Goal: Complete application form: Complete application form

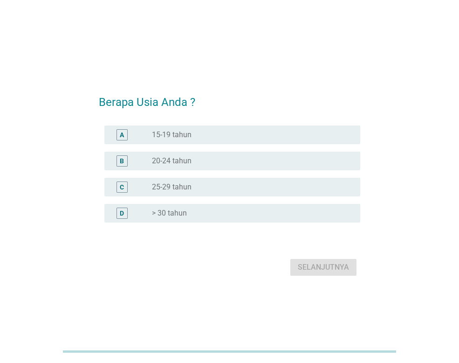
click at [159, 210] on label "> 30 tahun" at bounding box center [169, 212] width 35 height 9
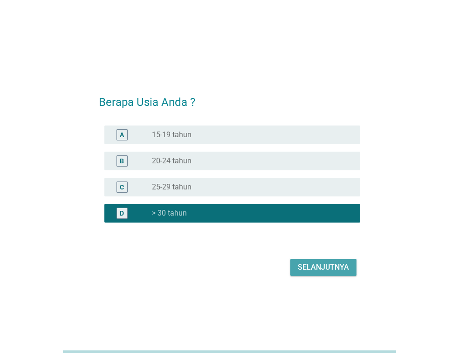
click at [321, 274] on button "Selanjutnya" at bounding box center [323, 267] width 66 height 17
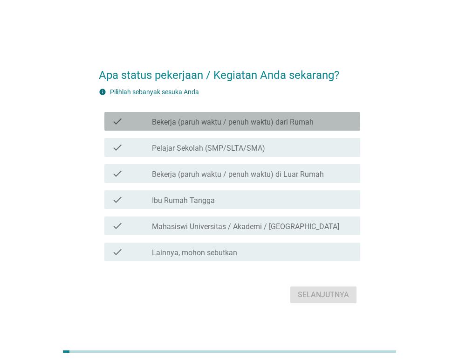
click at [154, 128] on div "check check_box_outline_blank Bekerja (paruh waktu / penuh waktu) dari Rumah" at bounding box center [232, 121] width 256 height 19
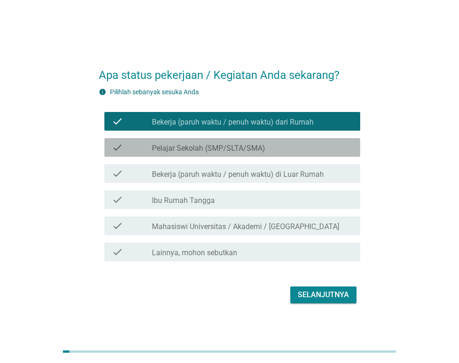
click at [149, 144] on div "check" at bounding box center [132, 147] width 40 height 11
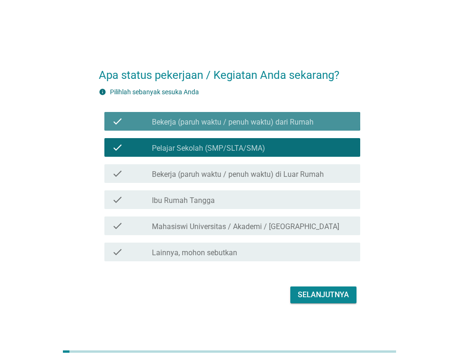
click at [128, 129] on div "check check_box_outline_blank Bekerja (paruh waktu / penuh waktu) dari Rumah" at bounding box center [232, 121] width 256 height 19
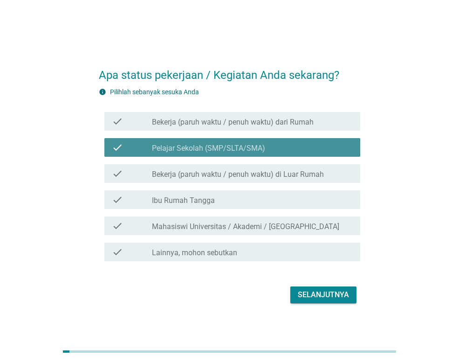
click at [126, 148] on div "check" at bounding box center [132, 147] width 40 height 11
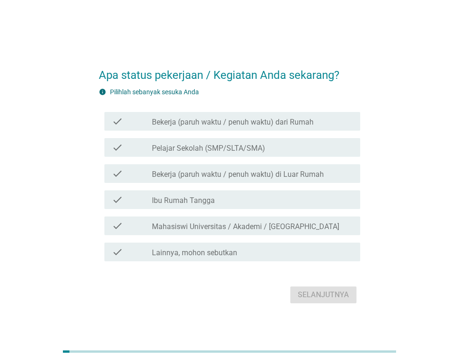
click at [131, 174] on div "check" at bounding box center [132, 173] width 40 height 11
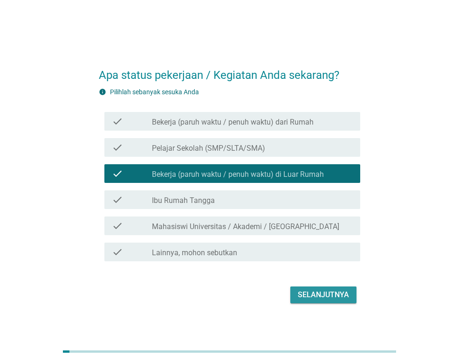
click at [314, 291] on div "Selanjutnya" at bounding box center [323, 294] width 51 height 11
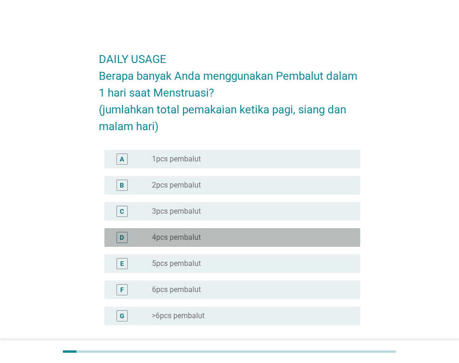
click at [169, 238] on label "4pcs pembalut" at bounding box center [176, 237] width 49 height 9
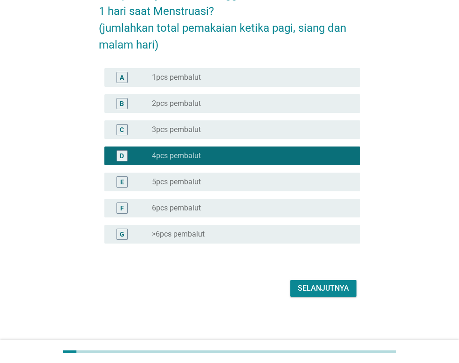
scroll to position [82, 0]
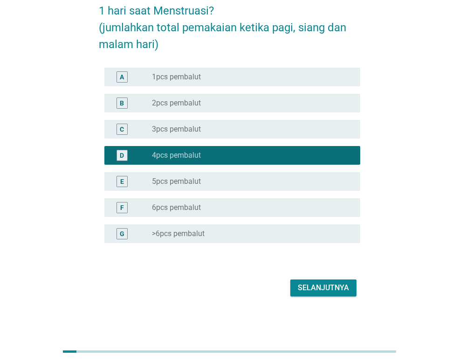
click at [321, 291] on div "Selanjutnya" at bounding box center [323, 287] width 51 height 11
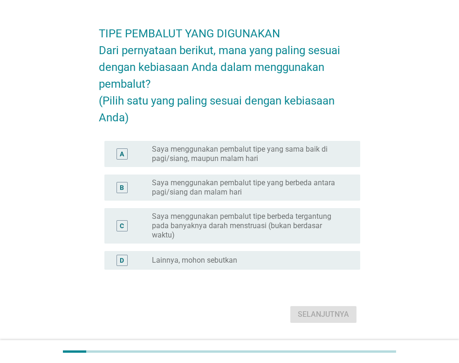
scroll to position [47, 0]
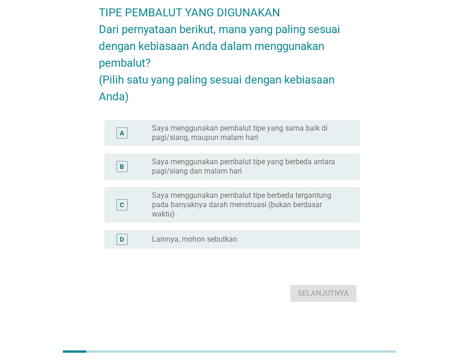
click at [206, 142] on label "Saya menggunakan pembalut tipe yang sama baik di pagi/siang, maupun malam hari" at bounding box center [248, 133] width 193 height 19
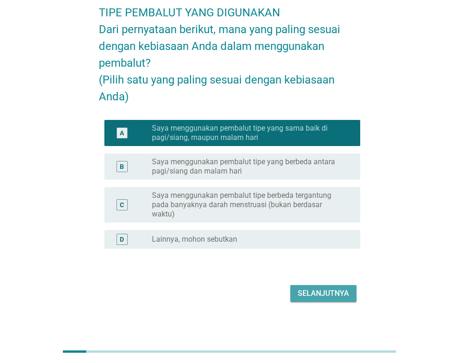
click at [320, 302] on button "Selanjutnya" at bounding box center [323, 293] width 66 height 17
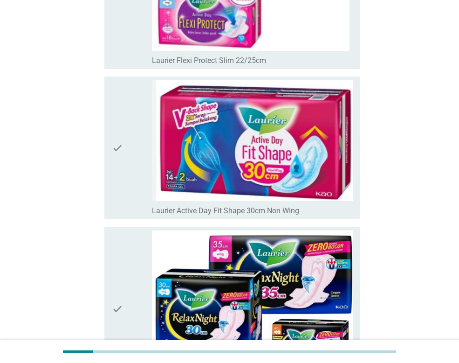
scroll to position [2563, 0]
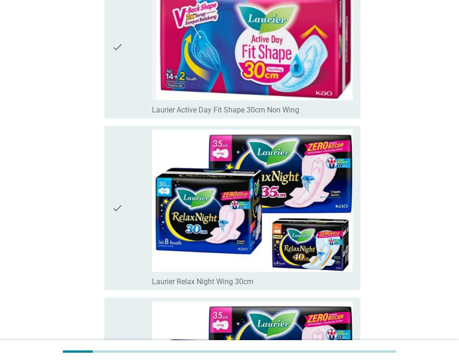
click at [114, 204] on icon "check" at bounding box center [117, 208] width 11 height 157
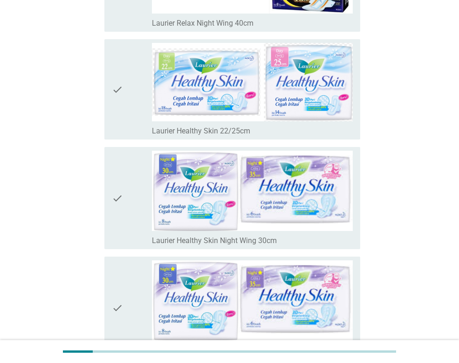
scroll to position [3169, 0]
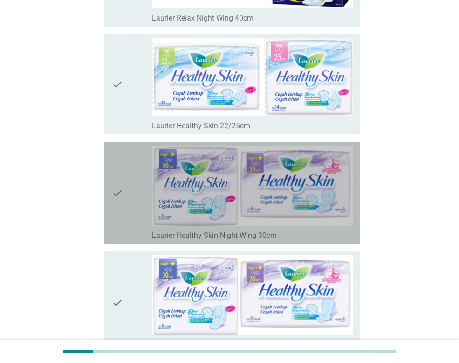
click at [136, 206] on div "check" at bounding box center [132, 192] width 40 height 95
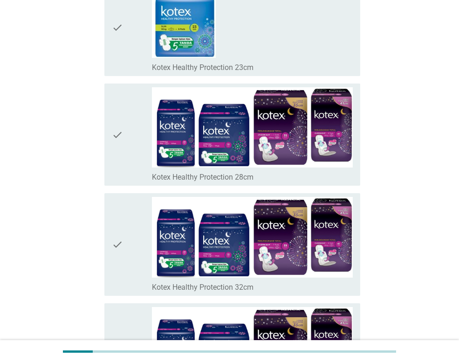
scroll to position [6728, 0]
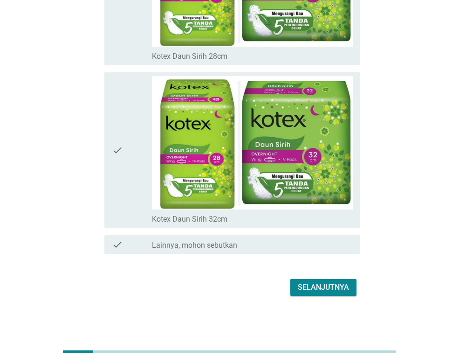
click at [341, 294] on button "Selanjutnya" at bounding box center [323, 287] width 66 height 17
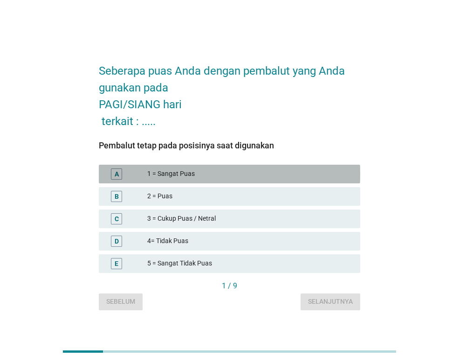
click at [114, 167] on div "A 1 = Sangat Puas" at bounding box center [229, 174] width 261 height 19
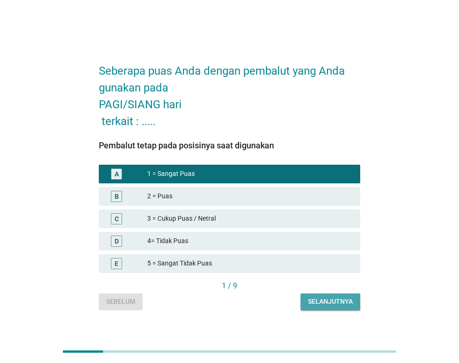
click at [333, 299] on div "Selanjutnya" at bounding box center [330, 301] width 45 height 10
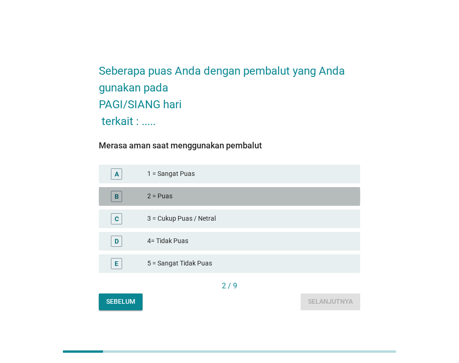
click at [119, 197] on div "B" at bounding box center [116, 196] width 11 height 11
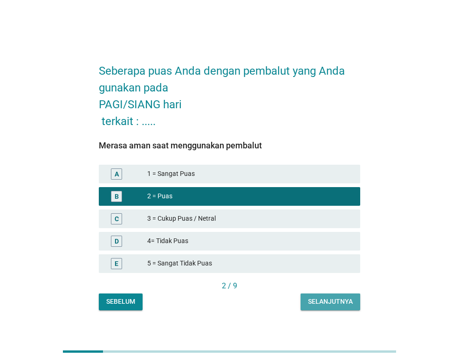
click at [340, 298] on div "Selanjutnya" at bounding box center [330, 301] width 45 height 10
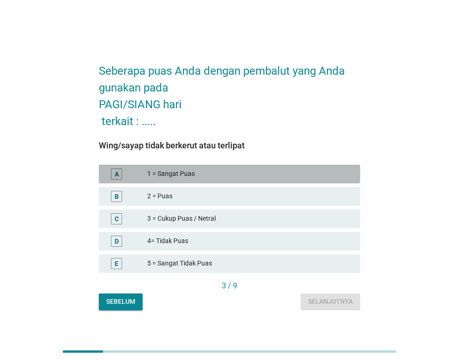
click at [113, 174] on div "A" at bounding box center [116, 173] width 11 height 11
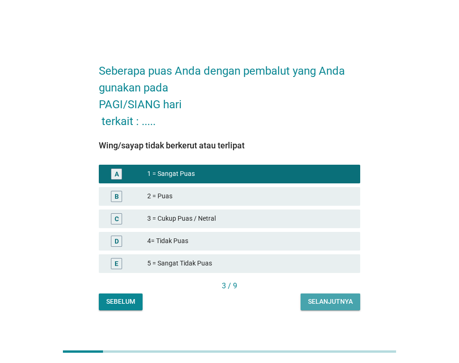
click at [331, 300] on div "Selanjutnya" at bounding box center [330, 301] width 45 height 10
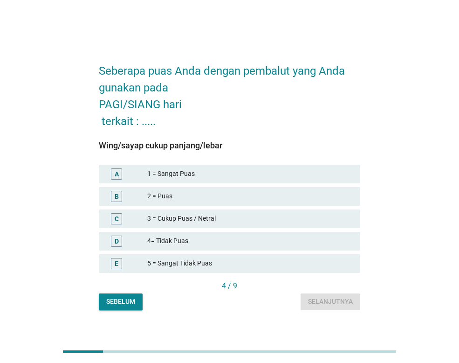
click at [117, 198] on div "B" at bounding box center [117, 196] width 4 height 10
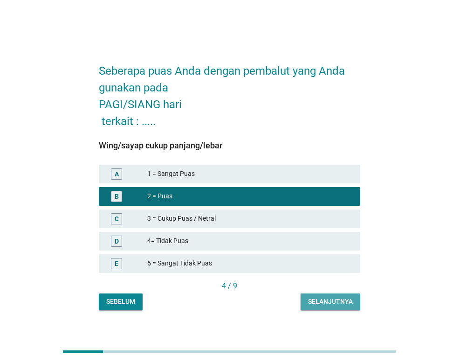
click at [328, 298] on div "Selanjutnya" at bounding box center [330, 301] width 45 height 10
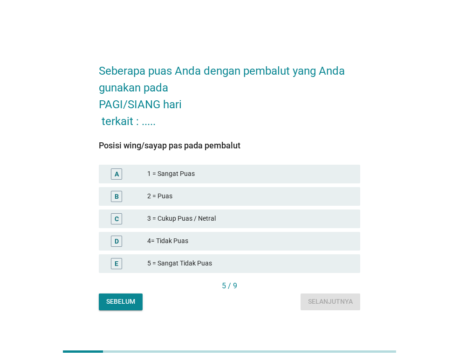
click at [117, 199] on div "B" at bounding box center [117, 196] width 4 height 10
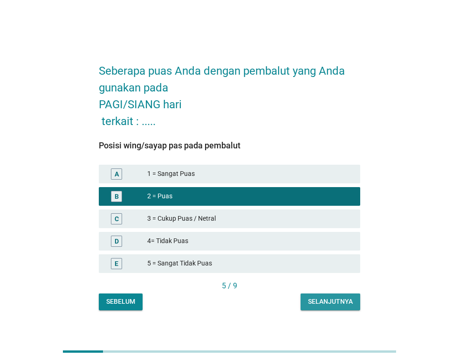
click at [346, 298] on div "Selanjutnya" at bounding box center [330, 301] width 45 height 10
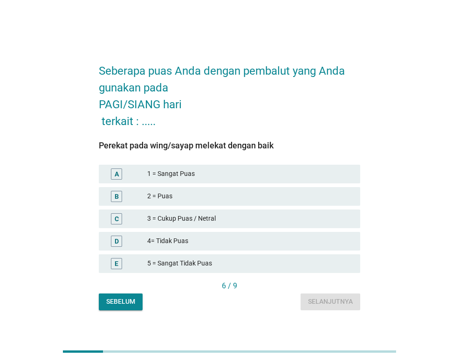
click at [113, 214] on div "C" at bounding box center [116, 218] width 11 height 11
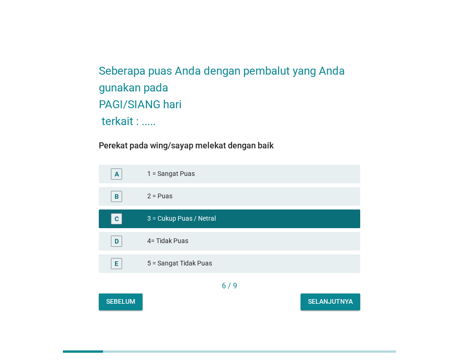
click at [329, 297] on div "Selanjutnya" at bounding box center [330, 301] width 45 height 10
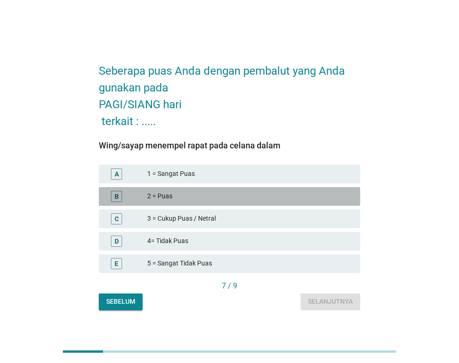
click at [116, 198] on div "B" at bounding box center [117, 196] width 4 height 10
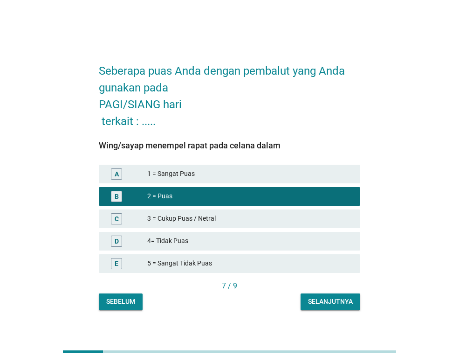
click at [347, 296] on button "Selanjutnya" at bounding box center [331, 301] width 60 height 17
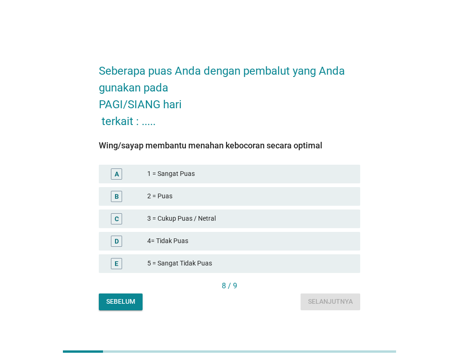
click at [115, 199] on div "B" at bounding box center [117, 196] width 4 height 10
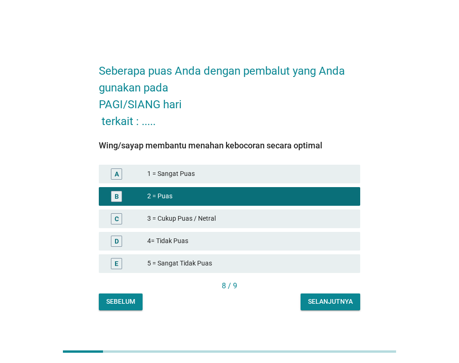
click at [326, 297] on div "Selanjutnya" at bounding box center [330, 301] width 45 height 10
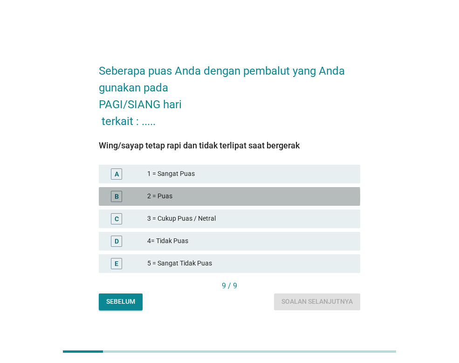
click at [114, 196] on div "B" at bounding box center [116, 196] width 11 height 11
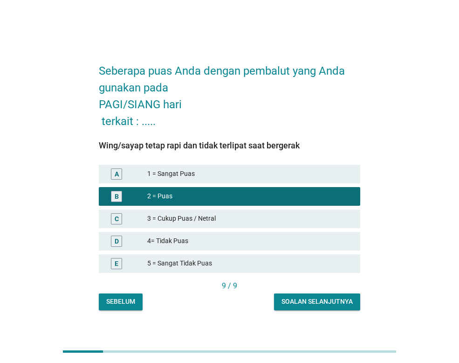
click at [349, 302] on div "Soalan selanjutnya" at bounding box center [316, 301] width 71 height 10
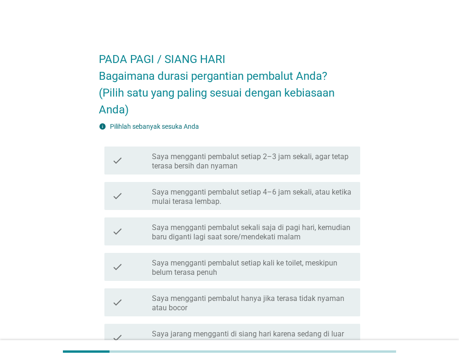
scroll to position [47, 0]
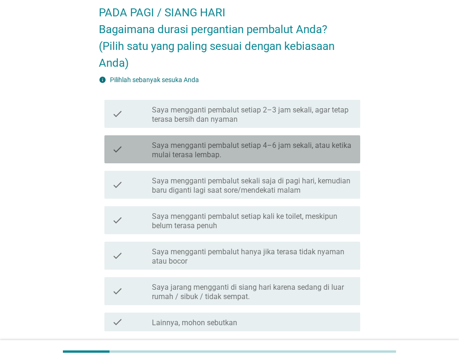
click at [161, 154] on label "Saya mengganti pembalut setiap 4–6 jam sekali, atau ketika mulai terasa lembap." at bounding box center [252, 150] width 201 height 19
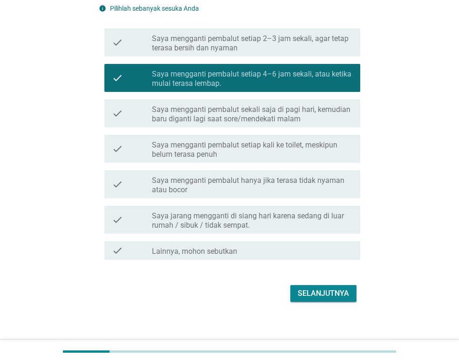
scroll to position [124, 0]
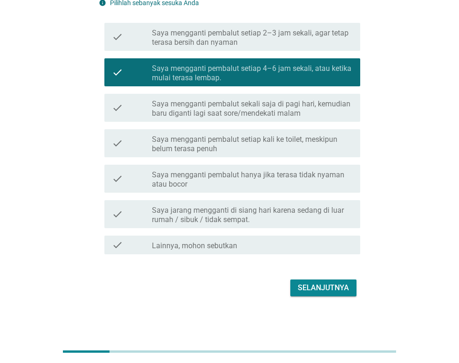
click at [337, 285] on div "Selanjutnya" at bounding box center [323, 287] width 51 height 11
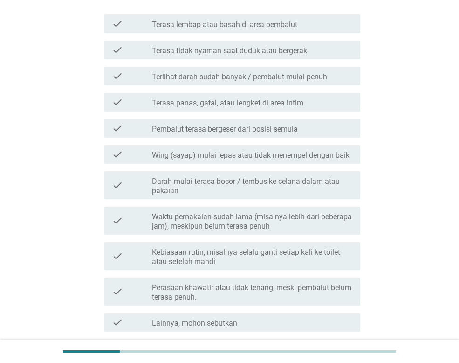
scroll to position [186, 0]
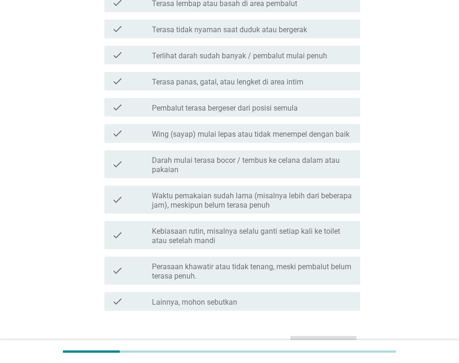
click at [179, 203] on label "Waktu pemakaian sudah lama (misalnya lebih dari beberapa jam), meskipun belum t…" at bounding box center [252, 200] width 201 height 19
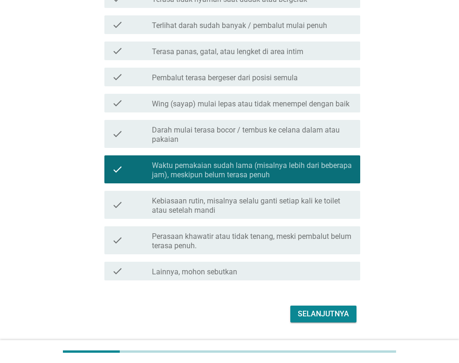
scroll to position [233, 0]
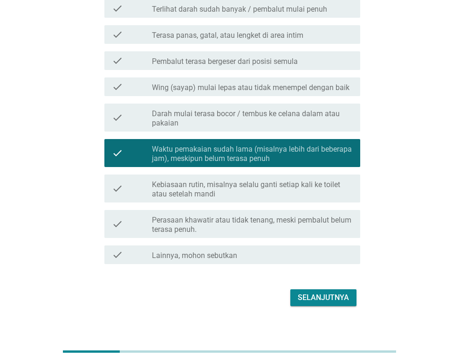
click at [254, 184] on label "Kebiasaan rutin, misalnya selalu ganti setiap kali ke toilet atau setelah mandi" at bounding box center [252, 189] width 201 height 19
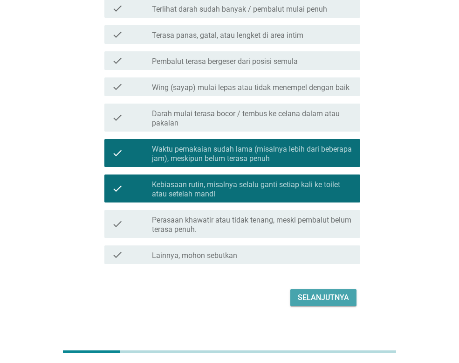
click at [311, 298] on div "Selanjutnya" at bounding box center [323, 297] width 51 height 11
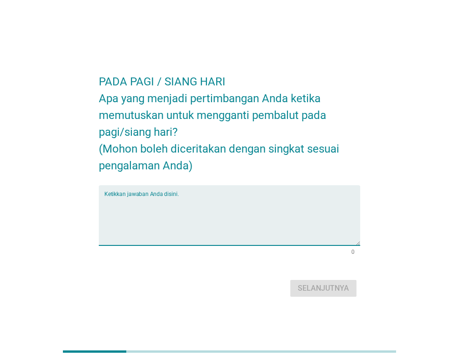
click at [184, 213] on textarea "Ketikkan jawaban Anda disini." at bounding box center [232, 220] width 256 height 49
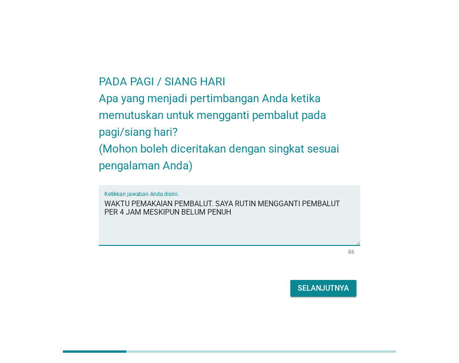
type textarea "WAKTU PEMAKAIAN PEMBALUT. SAYA RUTIN MENGGANTI PEMBALUT PER 4 JAM MESKIPUN BELU…"
click at [328, 288] on div "Selanjutnya" at bounding box center [323, 287] width 51 height 11
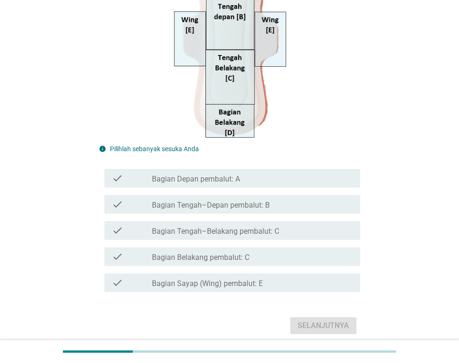
scroll to position [233, 0]
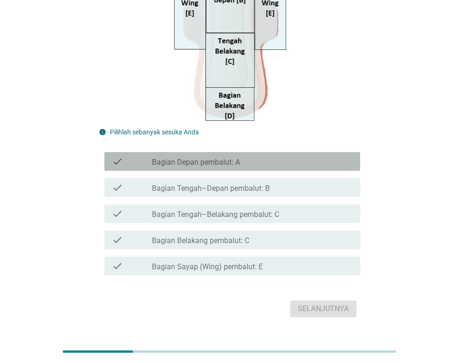
click at [176, 165] on label "Bagian Depan pembalut: A" at bounding box center [196, 162] width 88 height 9
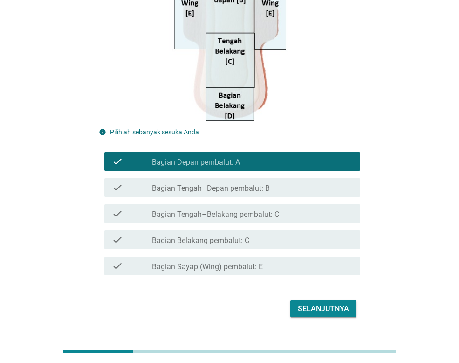
click at [333, 317] on div "Selanjutnya" at bounding box center [229, 308] width 261 height 22
click at [332, 311] on div "Selanjutnya" at bounding box center [323, 308] width 51 height 11
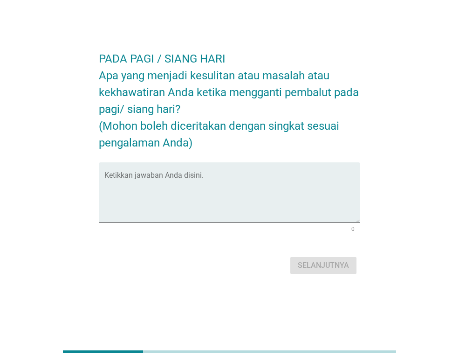
scroll to position [0, 0]
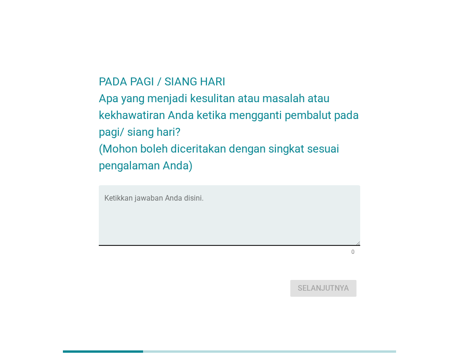
click at [164, 201] on textarea "Ketikkan jawaban Anda disini." at bounding box center [232, 220] width 256 height 49
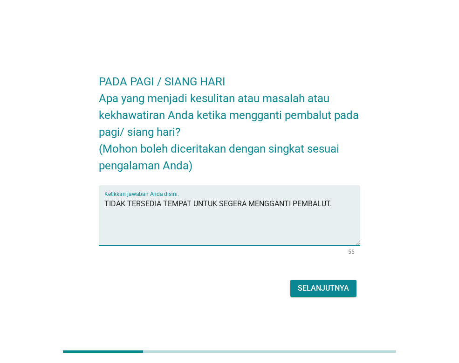
type textarea "TIDAK TERSEDIA TEMPAT UNTUK SEGERA MENGGANTI PEMBALUT."
click at [313, 284] on div "Selanjutnya" at bounding box center [323, 287] width 51 height 11
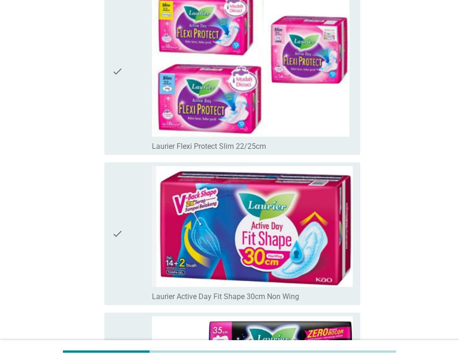
scroll to position [2656, 0]
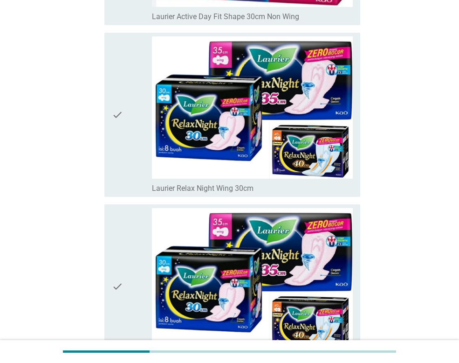
click at [119, 112] on icon "check" at bounding box center [117, 114] width 11 height 157
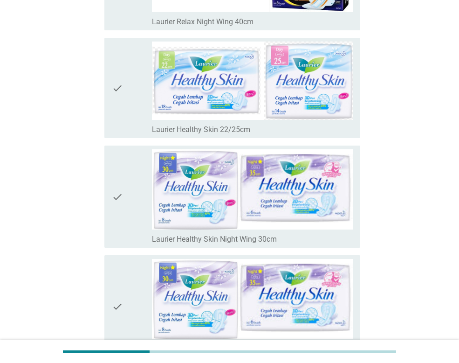
scroll to position [3169, 0]
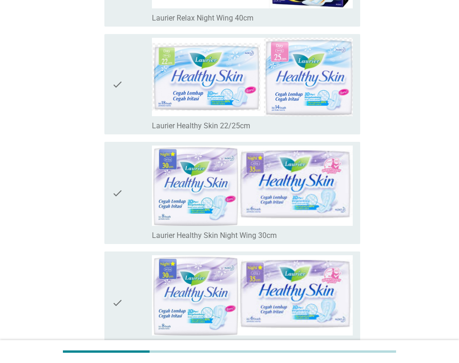
click at [122, 196] on icon "check" at bounding box center [117, 192] width 11 height 95
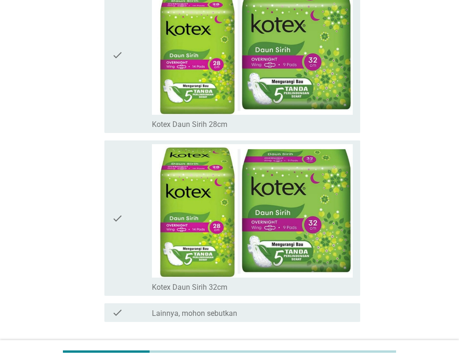
scroll to position [6728, 0]
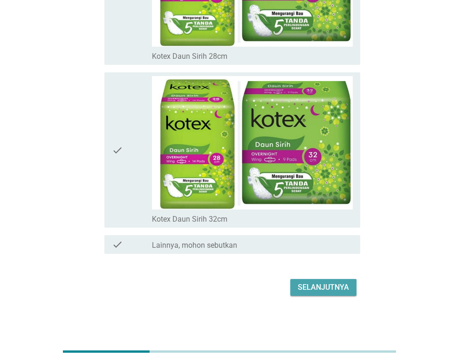
click at [297, 286] on button "Selanjutnya" at bounding box center [323, 287] width 66 height 17
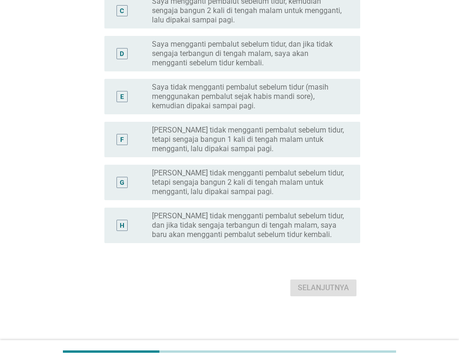
scroll to position [0, 0]
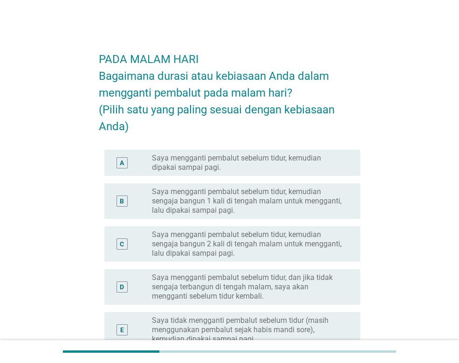
click at [161, 163] on label "Saya mengganti pembalut sebelum tidur, kemudian dipakai sampai pagi." at bounding box center [248, 162] width 193 height 19
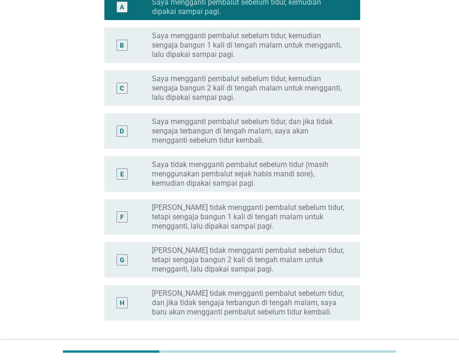
scroll to position [233, 0]
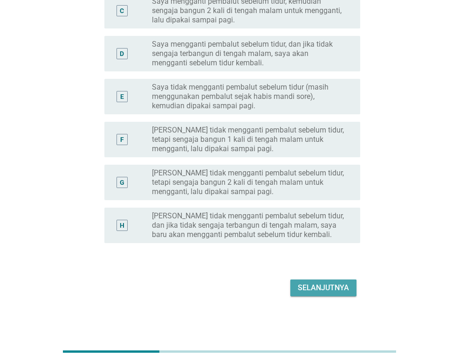
click at [310, 292] on div "Selanjutnya" at bounding box center [323, 287] width 51 height 11
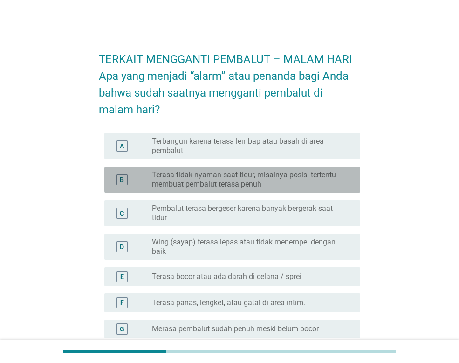
click at [172, 184] on label "Terasa tidak nyaman saat tidur, misalnya posisi tertentu membuat pembalut teras…" at bounding box center [248, 179] width 193 height 19
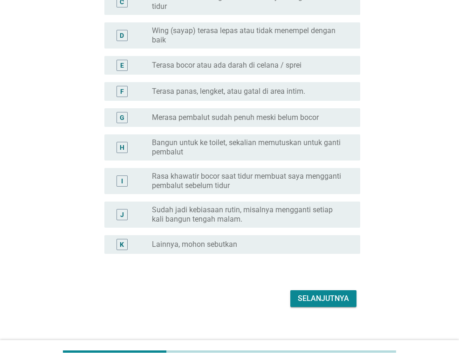
scroll to position [222, 0]
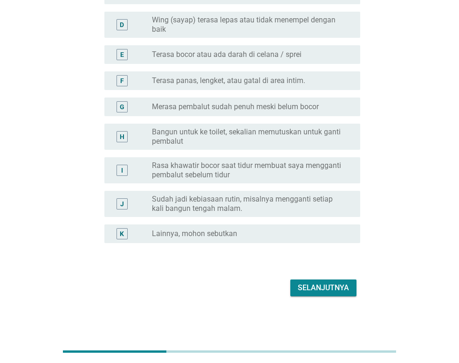
click at [176, 111] on div "radio_button_unchecked Merasa pembalut sudah penuh meski belum bocor" at bounding box center [252, 106] width 201 height 11
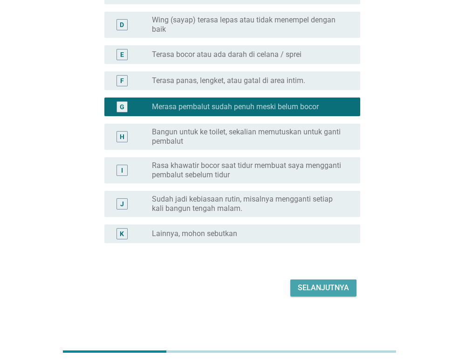
click at [322, 287] on div "Selanjutnya" at bounding box center [323, 287] width 51 height 11
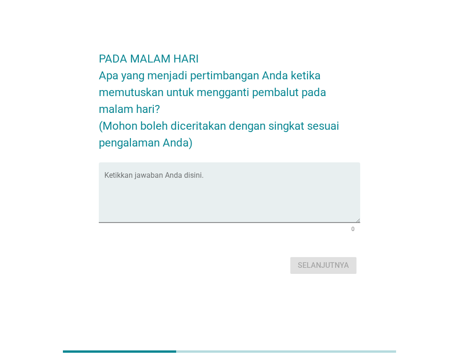
scroll to position [0, 0]
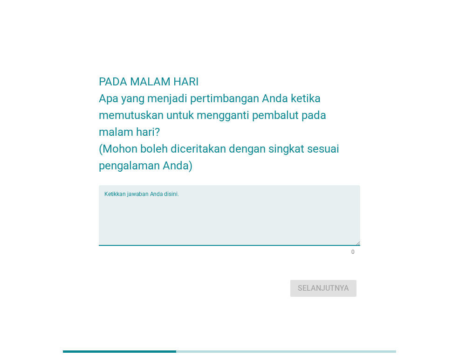
click at [146, 199] on textarea "Ketikkan jawaban Anda disini." at bounding box center [232, 220] width 256 height 49
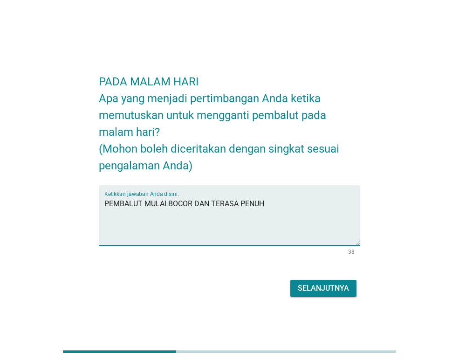
type textarea "PEMBALUT MULAI BOCOR DAN TERASA PENUH"
click at [332, 284] on div "Selanjutnya" at bounding box center [323, 287] width 51 height 11
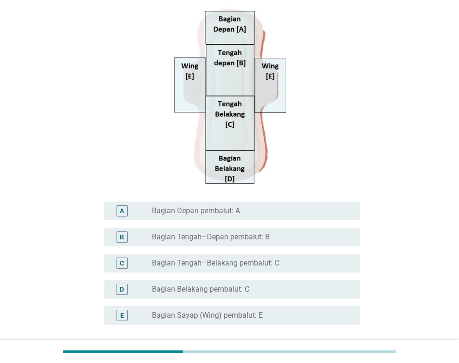
scroll to position [186, 0]
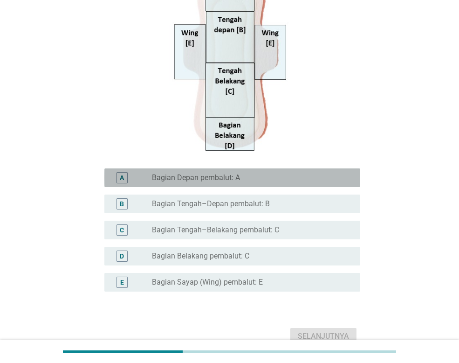
click at [195, 183] on div "radio_button_unchecked Bagian Depan pembalut: A" at bounding box center [252, 177] width 201 height 11
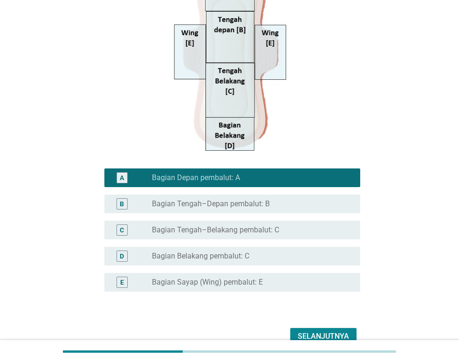
click at [185, 202] on label "Bagian Tengah–Depan pembalut: B" at bounding box center [211, 203] width 118 height 9
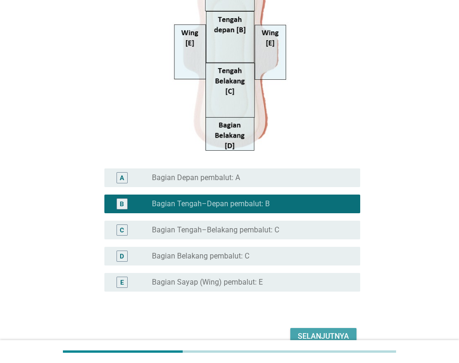
click at [334, 336] on div "Selanjutnya" at bounding box center [323, 335] width 51 height 11
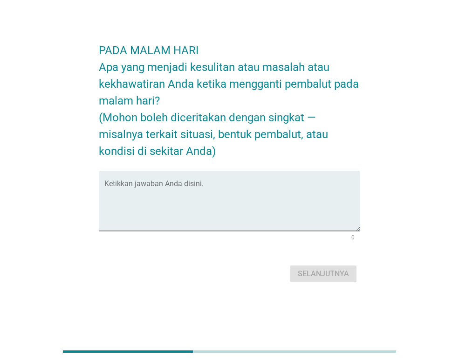
scroll to position [0, 0]
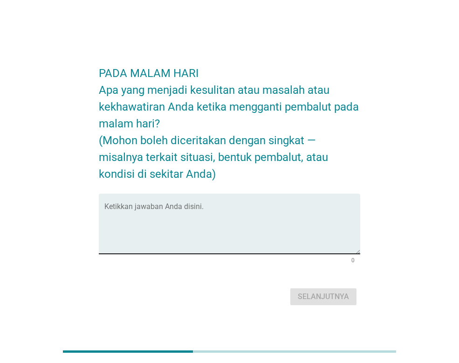
click at [192, 204] on div "Ketikkan jawaban Anda disini." at bounding box center [232, 223] width 256 height 60
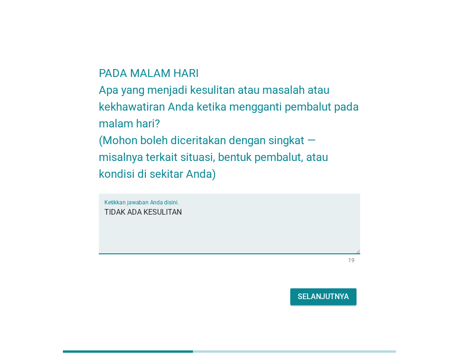
type textarea "TIDAK ADA KESULITAN"
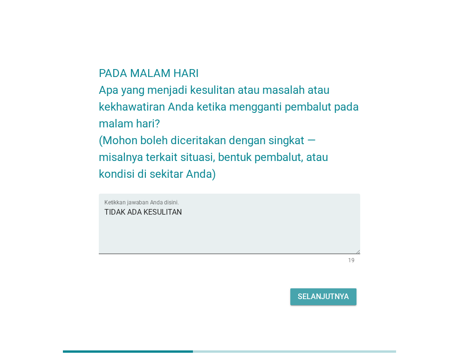
click at [324, 299] on div "Selanjutnya" at bounding box center [323, 296] width 51 height 11
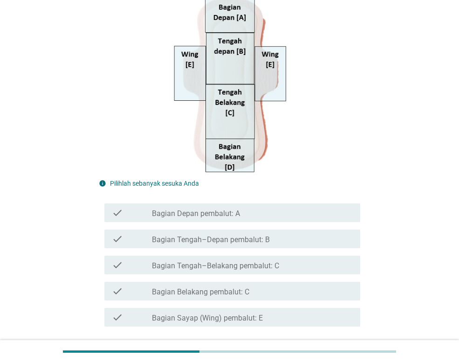
scroll to position [233, 0]
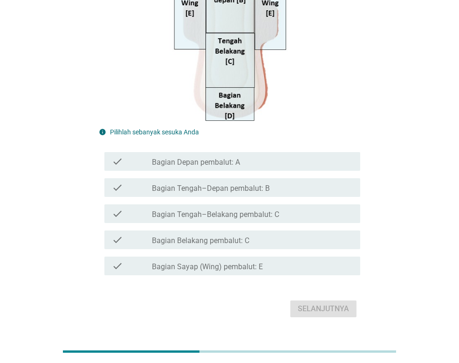
click at [191, 165] on label "Bagian Depan pembalut: A" at bounding box center [196, 162] width 88 height 9
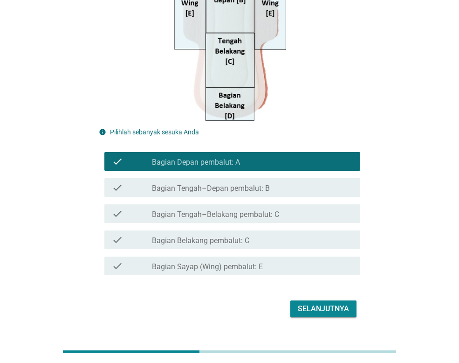
click at [207, 189] on label "Bagian Tengah–Depan pembalut: B" at bounding box center [211, 188] width 118 height 9
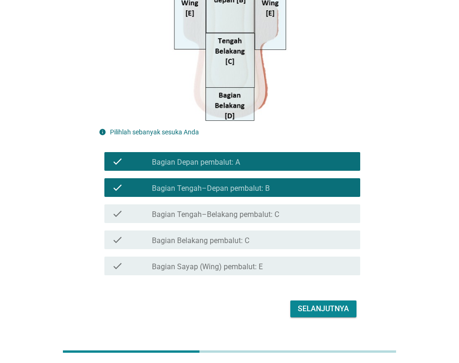
click at [316, 313] on div "Selanjutnya" at bounding box center [323, 308] width 51 height 11
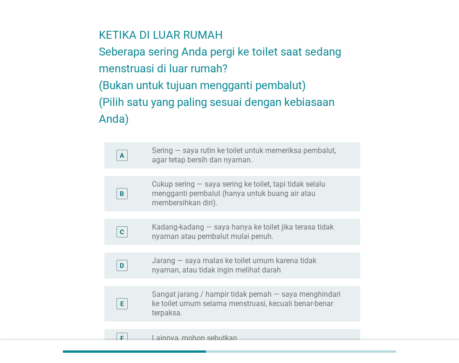
scroll to position [47, 0]
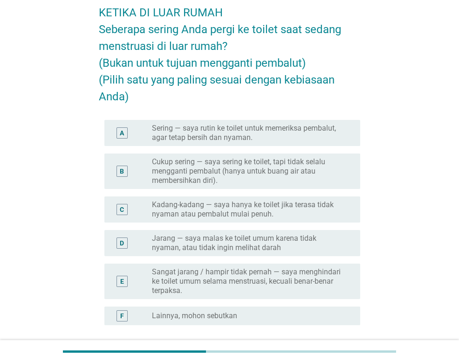
click at [189, 207] on label "Kadang-kadang — saya hanya ke toilet jika terasa tidak nyaman atau pembalut mul…" at bounding box center [248, 209] width 193 height 19
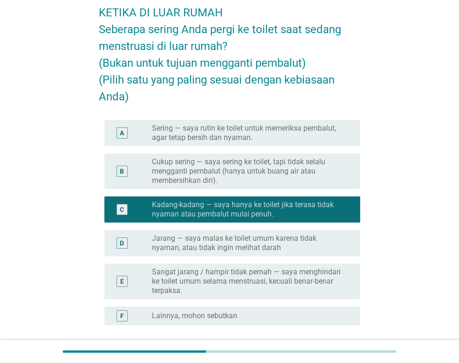
scroll to position [93, 0]
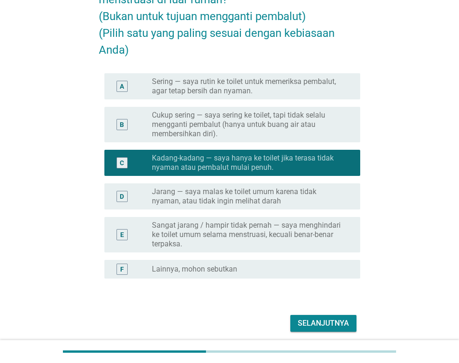
click at [323, 319] on div "Selanjutnya" at bounding box center [323, 322] width 51 height 11
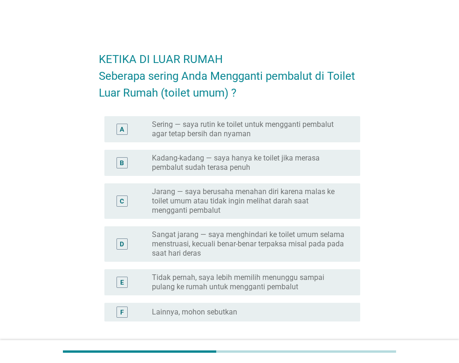
click at [178, 137] on label "Sering — saya rutin ke toilet untuk mengganti pembalut agar tetap bersih dan ny…" at bounding box center [248, 129] width 193 height 19
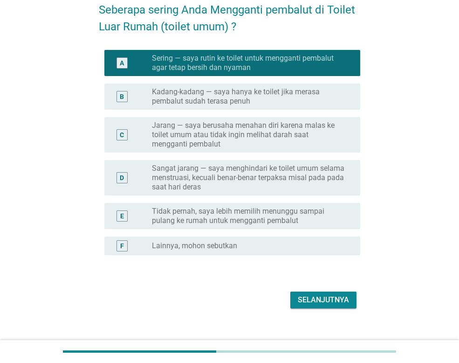
scroll to position [78, 0]
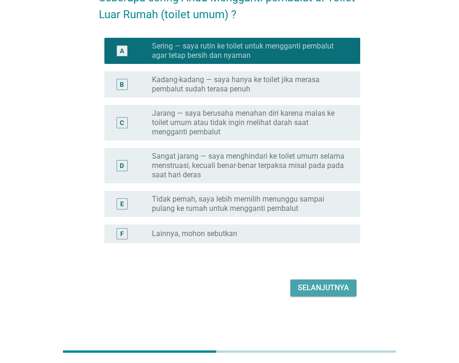
click at [331, 283] on div "Selanjutnya" at bounding box center [323, 287] width 51 height 11
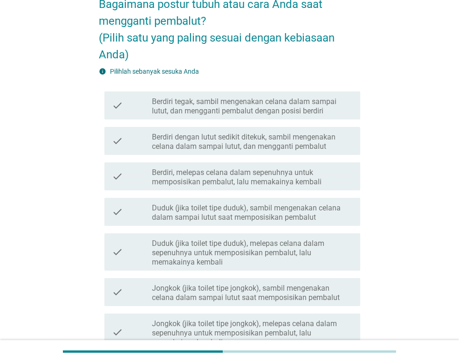
scroll to position [93, 0]
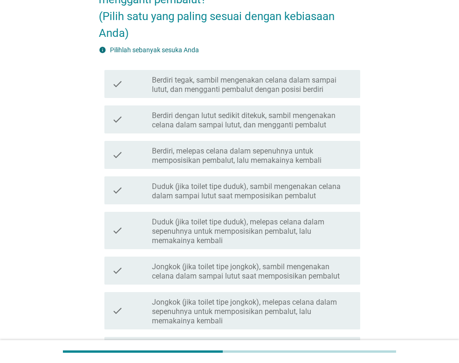
click at [156, 200] on div "check check_box_outline_blank Duduk (jika toilet tipe duduk), sambil mengenakan…" at bounding box center [232, 190] width 256 height 28
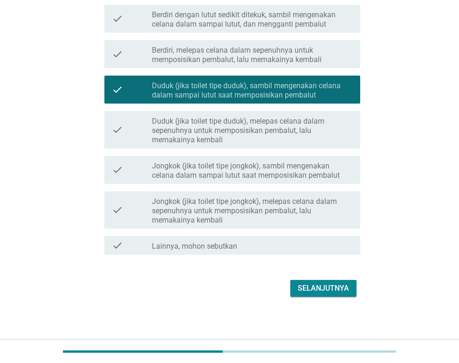
scroll to position [194, 0]
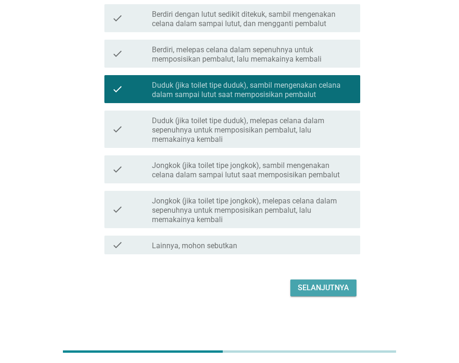
click at [303, 283] on div "Selanjutnya" at bounding box center [323, 287] width 51 height 11
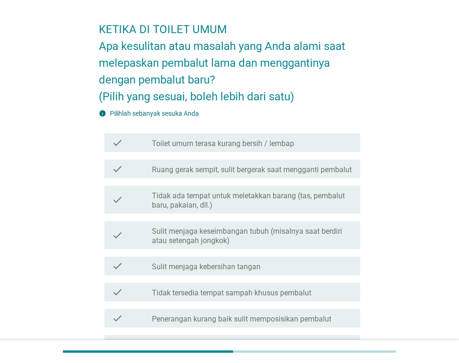
scroll to position [47, 0]
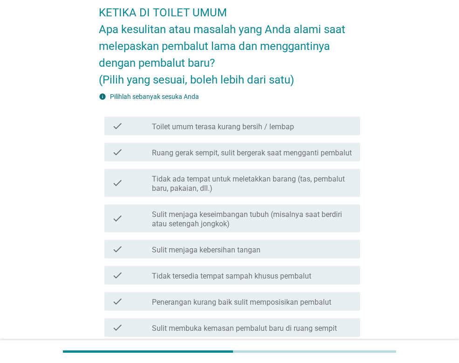
click at [206, 158] on label "Ruang gerak sempit, sulit bergerak saat mengganti pembalut" at bounding box center [252, 152] width 200 height 9
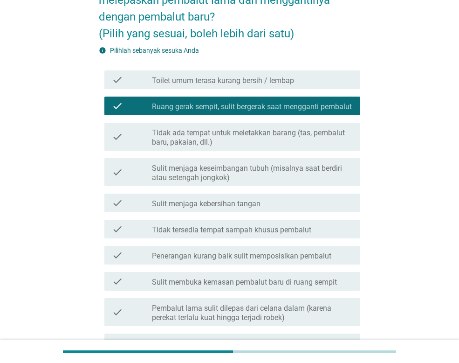
scroll to position [140, 0]
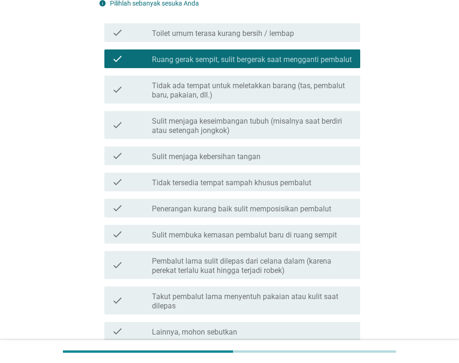
click at [191, 187] on label "Tidak tersedia tempat sampah khusus pembalut" at bounding box center [231, 182] width 159 height 9
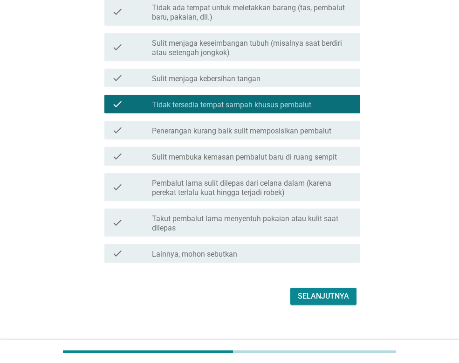
scroll to position [233, 0]
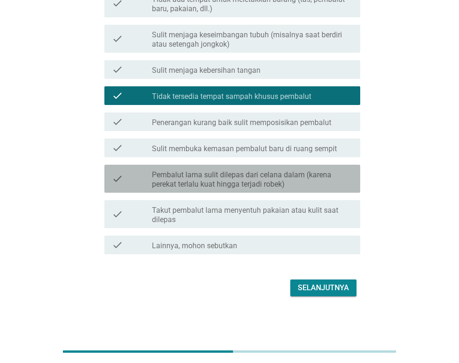
click at [189, 180] on label "Pembalut lama sulit dilepas dari celana dalam (karena perekat terlalu kuat hing…" at bounding box center [252, 179] width 201 height 19
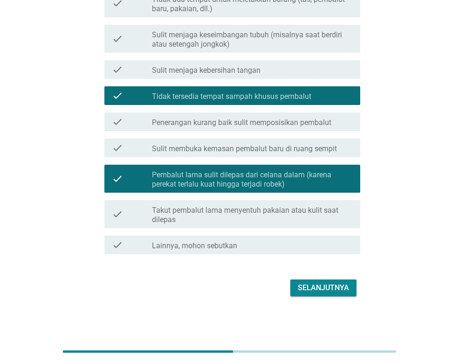
drag, startPoint x: 227, startPoint y: 218, endPoint x: 232, endPoint y: 225, distance: 8.3
click at [226, 218] on label "Takut pembalut lama menyentuh pakaian atau kulit saat dilepas" at bounding box center [252, 215] width 201 height 19
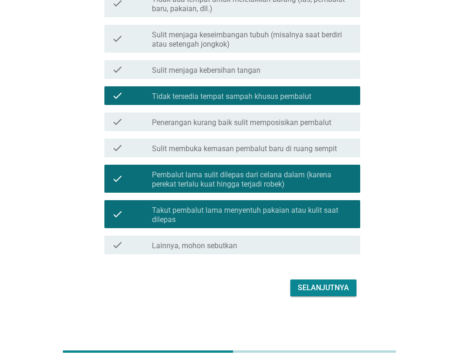
click at [323, 285] on div "Selanjutnya" at bounding box center [323, 287] width 51 height 11
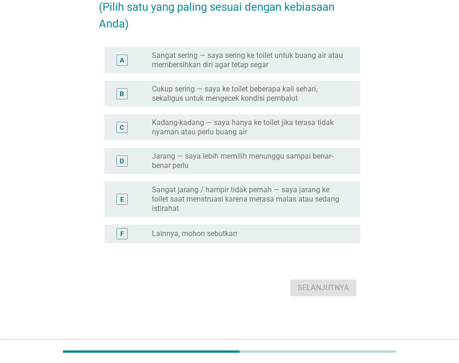
scroll to position [0, 0]
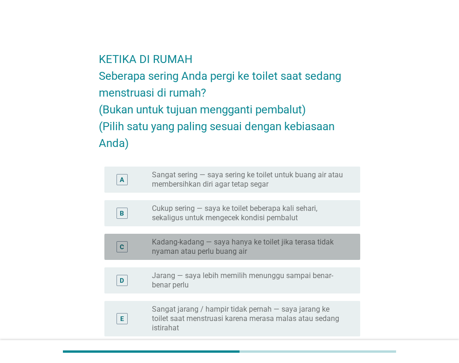
click at [168, 249] on label "Kadang-kadang — saya hanya ke toilet jika terasa tidak nyaman atau perlu buang …" at bounding box center [248, 246] width 193 height 19
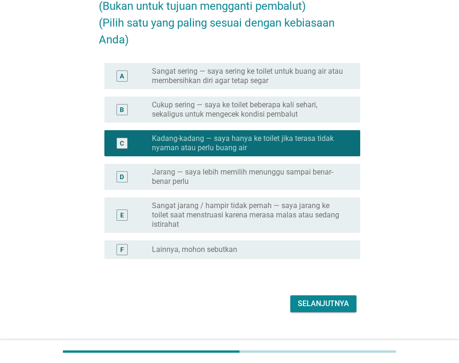
scroll to position [119, 0]
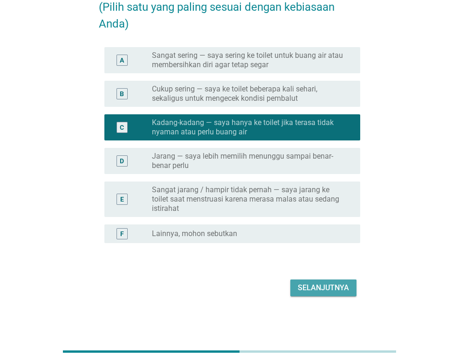
click at [321, 284] on div "Selanjutnya" at bounding box center [323, 287] width 51 height 11
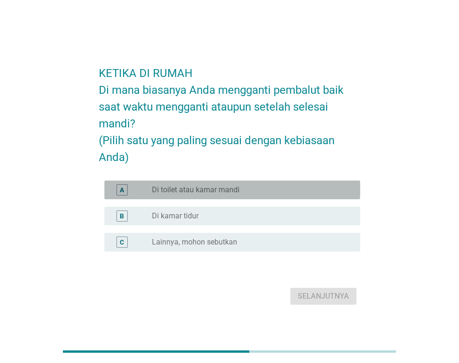
click at [178, 192] on label "Di toilet atau kamar mandi" at bounding box center [196, 189] width 88 height 9
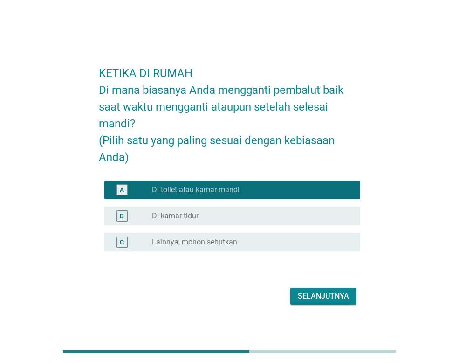
click at [329, 290] on div "Selanjutnya" at bounding box center [323, 295] width 51 height 11
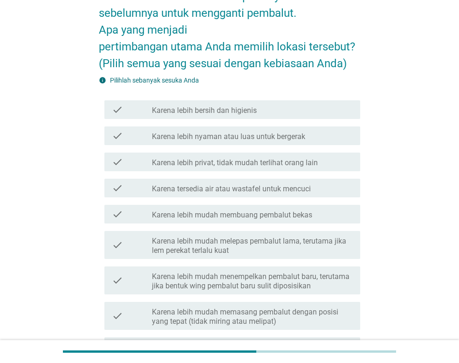
scroll to position [93, 0]
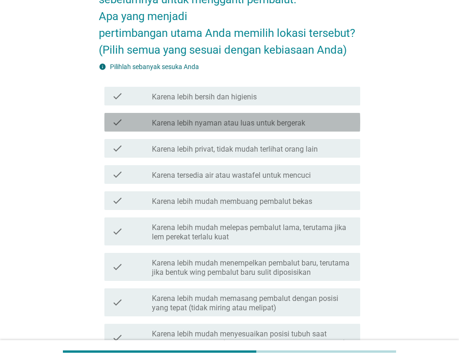
click at [189, 126] on label "Karena lebih nyaman atau luas untuk bergerak" at bounding box center [228, 122] width 153 height 9
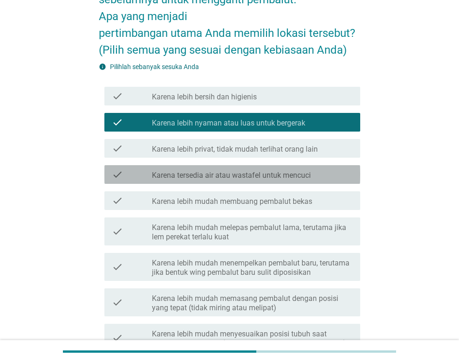
click at [177, 175] on label "Karena tersedia air atau wastafel untuk mencuci" at bounding box center [231, 175] width 159 height 9
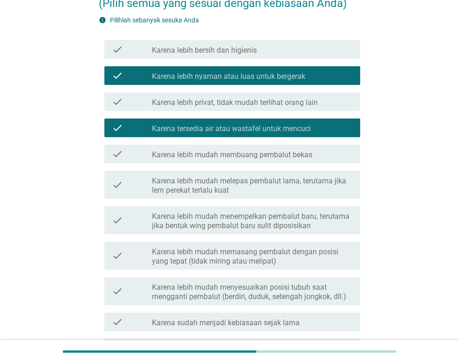
scroll to position [186, 0]
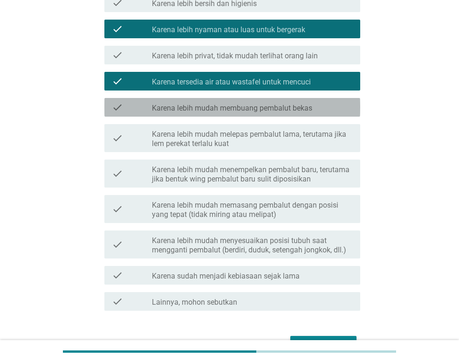
click at [192, 108] on label "Karena lebih mudah membuang pembalut bekas" at bounding box center [232, 107] width 160 height 9
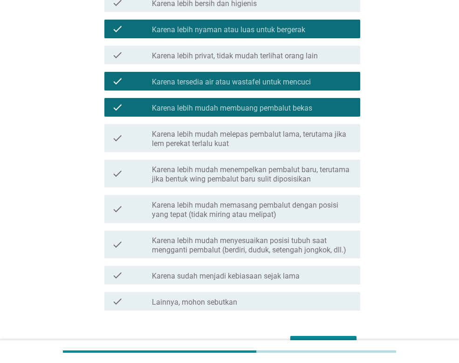
click at [192, 108] on label "Karena lebih mudah membuang pembalut bekas" at bounding box center [232, 107] width 160 height 9
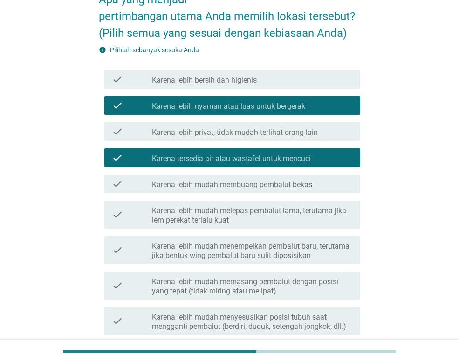
scroll to position [93, 0]
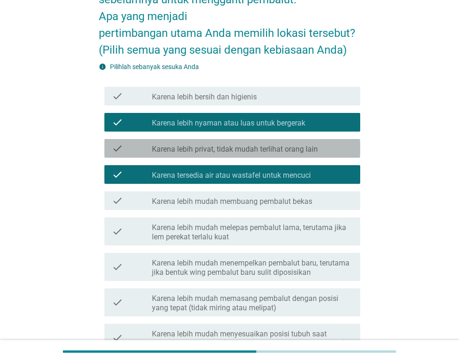
click at [178, 144] on label "Karena lebih privat, tidak mudah terlihat orang lain" at bounding box center [235, 148] width 166 height 9
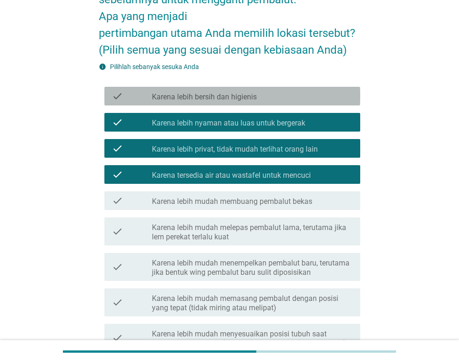
click at [169, 100] on label "Karena lebih bersih dan higienis" at bounding box center [204, 96] width 105 height 9
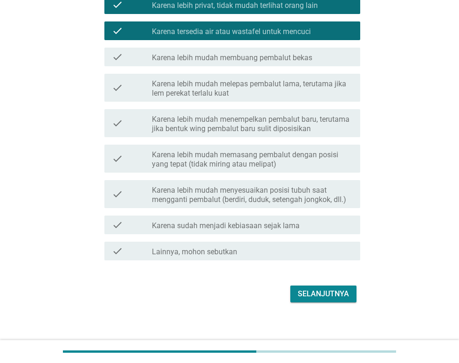
scroll to position [243, 0]
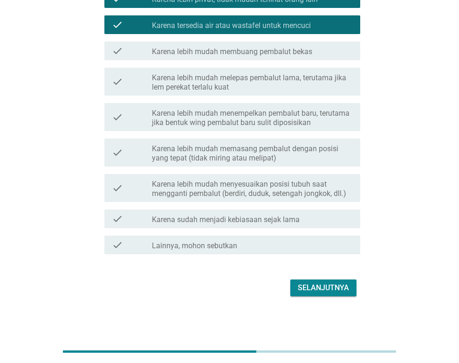
click at [344, 289] on div "Selanjutnya" at bounding box center [323, 287] width 51 height 11
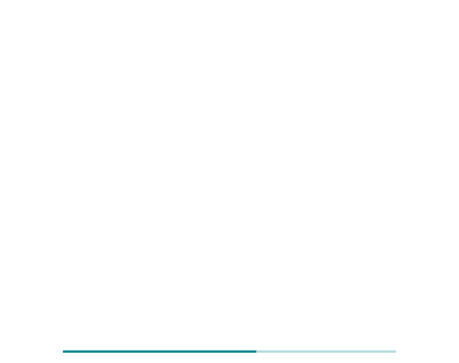
scroll to position [0, 0]
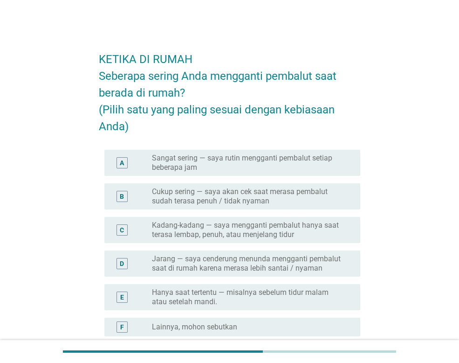
click at [231, 165] on label "Sangat sering — saya rutin mengganti pembalut setiap beberapa jam" at bounding box center [248, 162] width 193 height 19
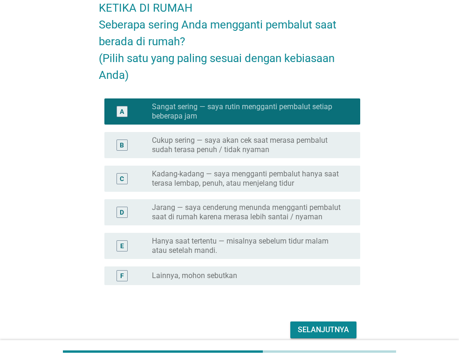
scroll to position [93, 0]
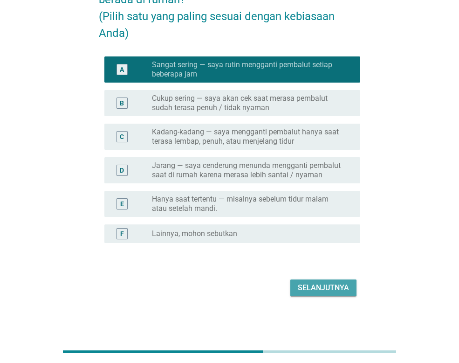
click at [311, 292] on div "Selanjutnya" at bounding box center [323, 287] width 51 height 11
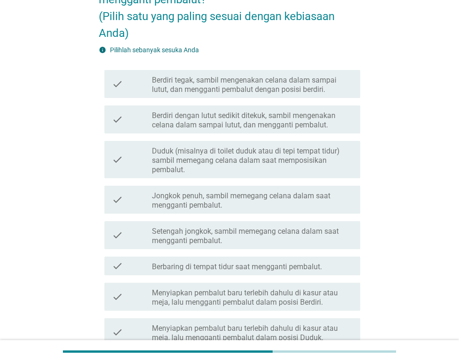
scroll to position [0, 0]
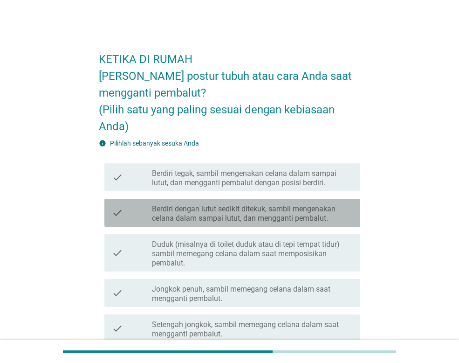
click at [234, 215] on label "Berdiri dengan lutut sedikit ditekuk, sambil mengenakan celana dalam sampai lut…" at bounding box center [252, 213] width 201 height 19
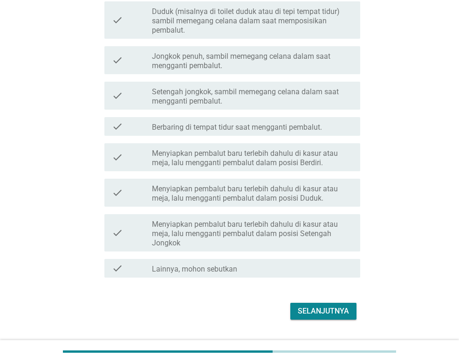
scroll to position [233, 0]
click at [311, 305] on div "Selanjutnya" at bounding box center [323, 310] width 51 height 11
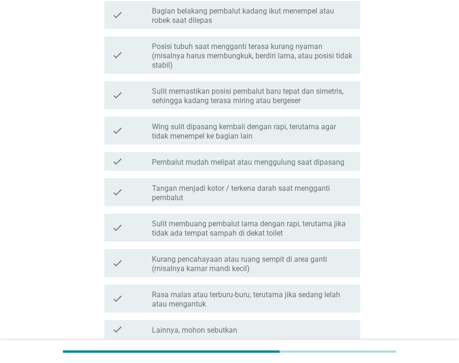
scroll to position [0, 0]
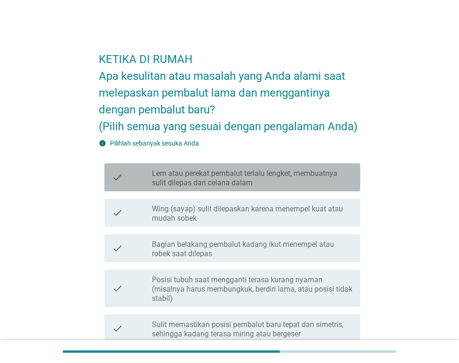
click at [165, 180] on label "Lem atau perekat pembalut terlalu lengket, membuatnya sulit dilepas dari celana…" at bounding box center [252, 178] width 201 height 19
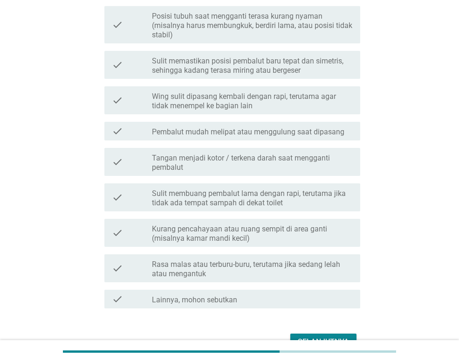
scroll to position [280, 0]
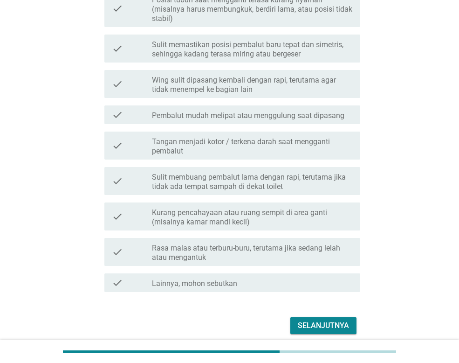
click at [316, 315] on div "Selanjutnya" at bounding box center [229, 325] width 261 height 22
click at [316, 327] on div "Selanjutnya" at bounding box center [323, 325] width 51 height 11
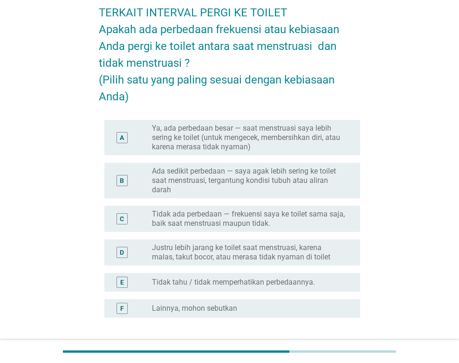
scroll to position [93, 0]
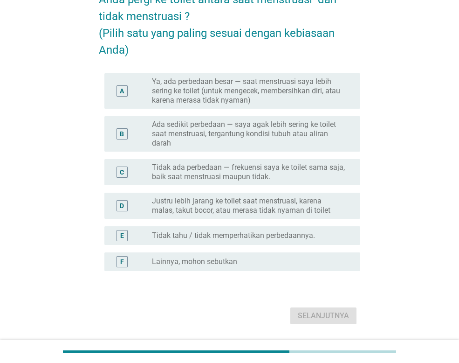
click at [171, 141] on label "Ada sedikit perbedaan — saya agak lebih sering ke toilet saat menstruasi, terga…" at bounding box center [248, 134] width 193 height 28
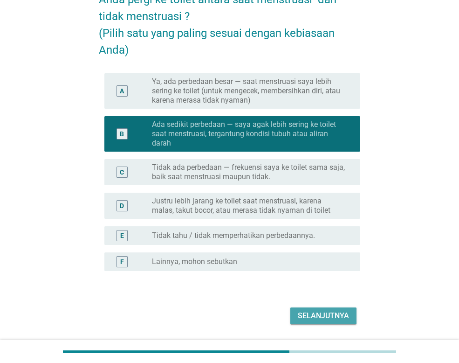
click at [328, 311] on div "Selanjutnya" at bounding box center [323, 315] width 51 height 11
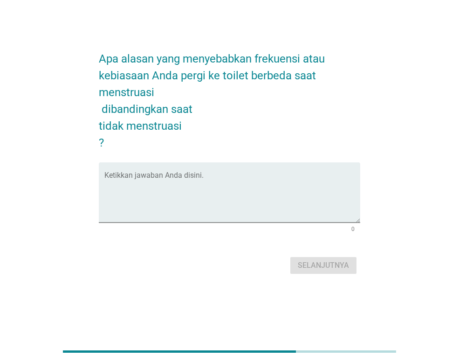
scroll to position [0, 0]
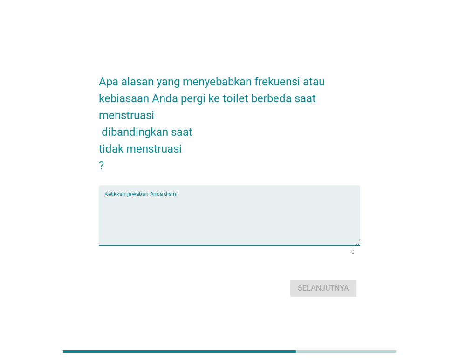
click at [211, 209] on textarea "Ketikkan jawaban Anda disini." at bounding box center [232, 220] width 256 height 49
type textarea "K"
type textarea "T"
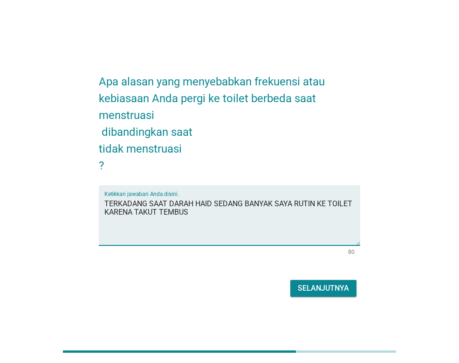
type textarea "TERKADANG SAAT DARAH HAID SEDANG BANYAK SAYA RUTIN KE TOILET KARENA TAKUT TEMBUS"
click at [348, 290] on div "Selanjutnya" at bounding box center [323, 287] width 51 height 11
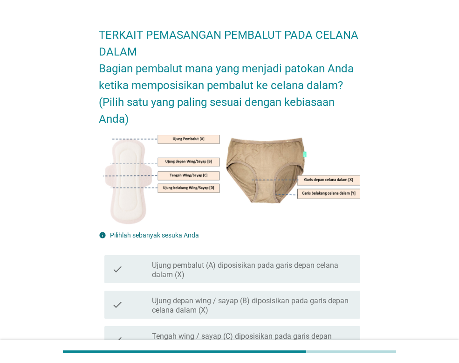
scroll to position [47, 0]
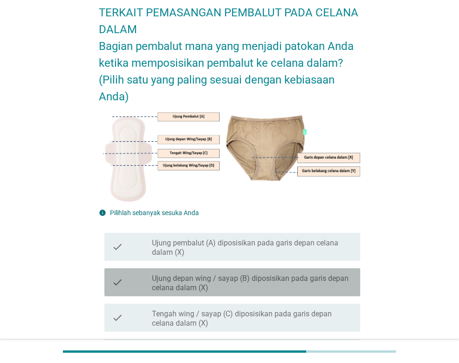
click at [167, 288] on label "Ujung depan wing / sayap (B) diposisikan pada garis depan celana dalam (X)" at bounding box center [252, 283] width 201 height 19
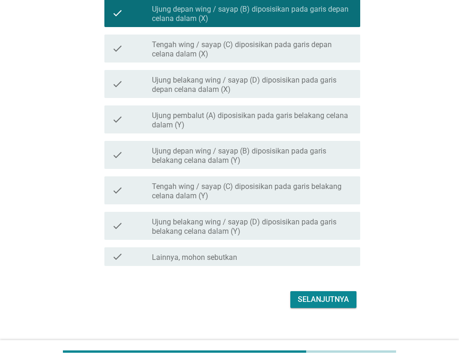
scroll to position [281, 0]
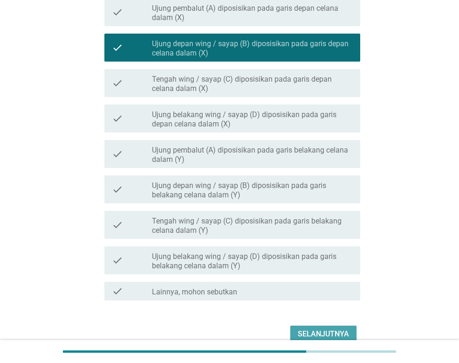
click at [309, 332] on div "Selanjutnya" at bounding box center [323, 333] width 51 height 11
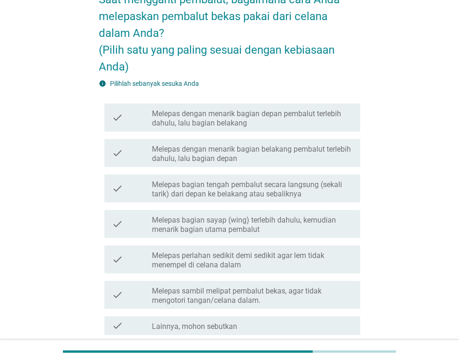
scroll to position [140, 0]
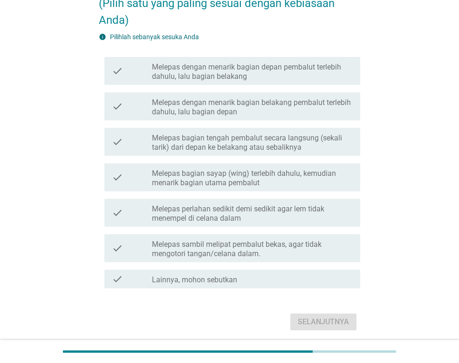
click at [213, 175] on label "Melepas bagian sayap (wing) terlebih dahulu, kemudian menarik bagian utama pemb…" at bounding box center [252, 178] width 201 height 19
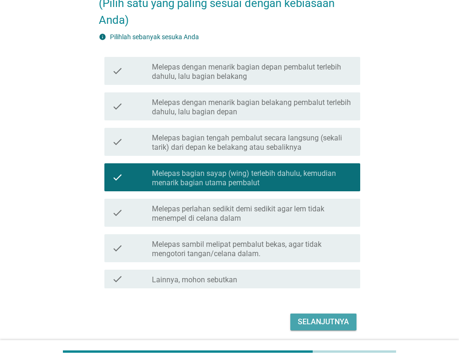
click at [324, 317] on div "Selanjutnya" at bounding box center [323, 321] width 51 height 11
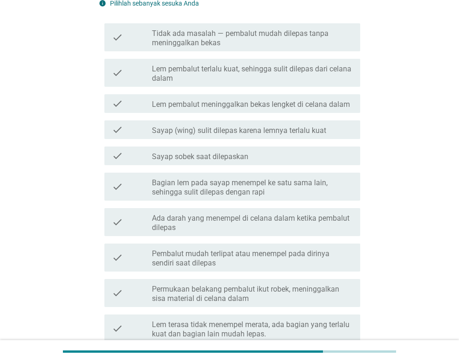
scroll to position [0, 0]
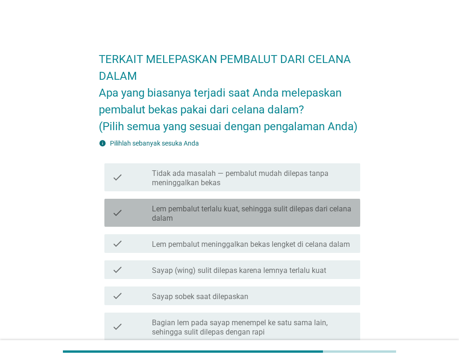
click at [194, 215] on label "Lem pembalut terlalu kuat, sehingga sulit dilepas dari celana dalam" at bounding box center [252, 213] width 201 height 19
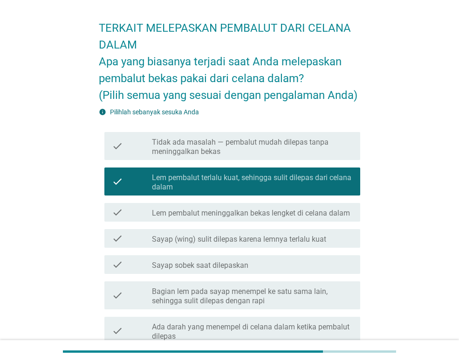
scroll to position [47, 0]
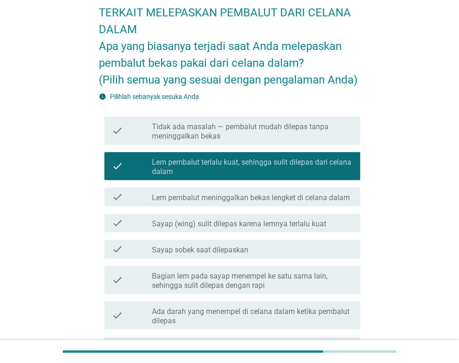
click at [189, 201] on label "Lem pembalut meninggalkan bekas lengket di celana dalam" at bounding box center [251, 197] width 198 height 9
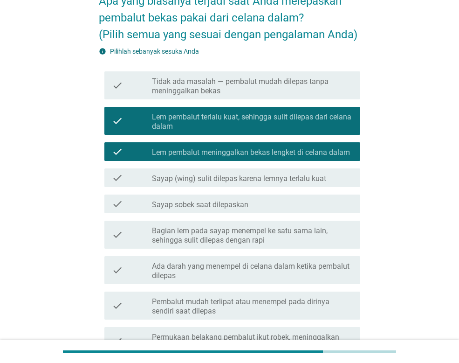
scroll to position [140, 0]
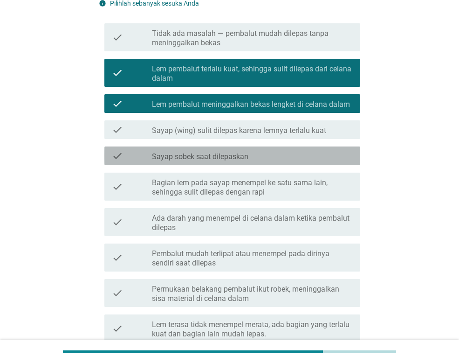
click at [206, 158] on label "Sayap sobek saat dilepaskan" at bounding box center [200, 156] width 96 height 9
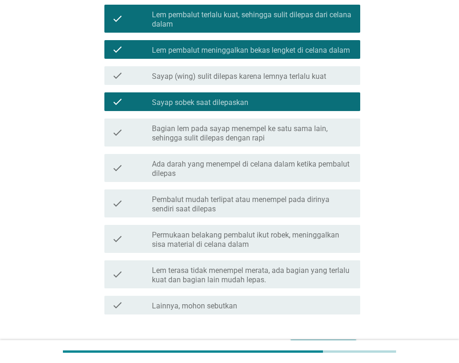
scroll to position [233, 0]
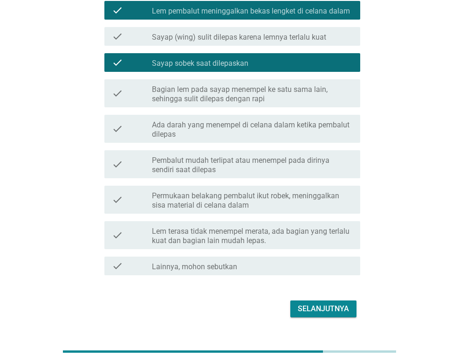
click at [327, 301] on button "Selanjutnya" at bounding box center [323, 308] width 66 height 17
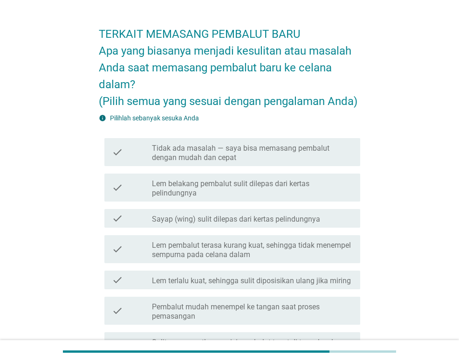
scroll to position [47, 0]
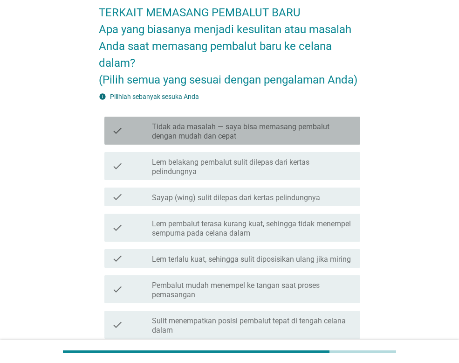
click at [151, 130] on div "check" at bounding box center [132, 130] width 40 height 21
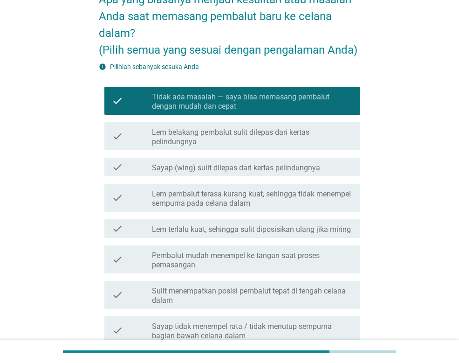
scroll to position [93, 0]
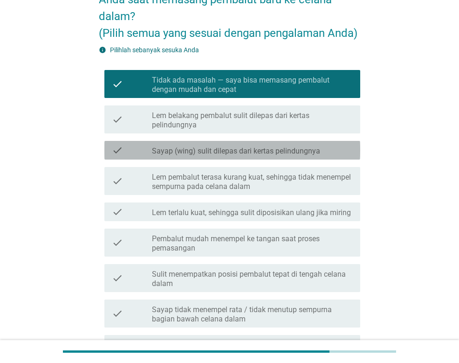
click at [161, 148] on label "Sayap (wing) sulit dilepas dari kertas pelindungnya" at bounding box center [236, 150] width 168 height 9
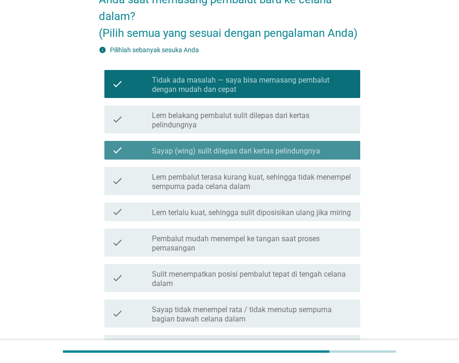
click at [160, 147] on label "Sayap (wing) sulit dilepas dari kertas pelindungnya" at bounding box center [236, 150] width 168 height 9
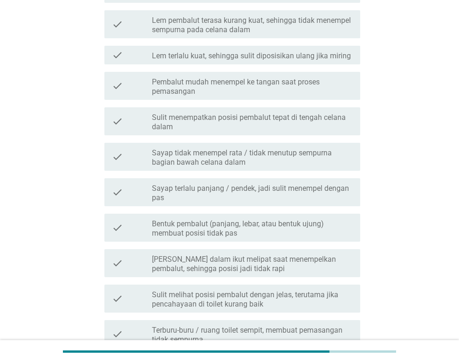
scroll to position [280, 0]
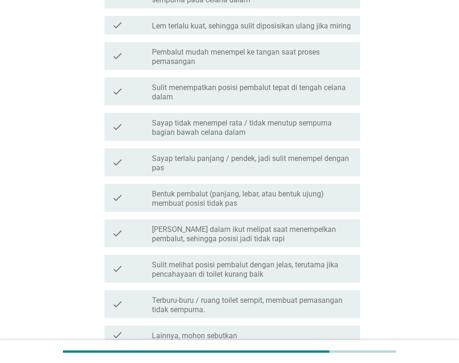
click at [194, 136] on label "Sayap tidak menempel rata / tidak menutup sempurna bagian bawah celana dalam" at bounding box center [252, 127] width 201 height 19
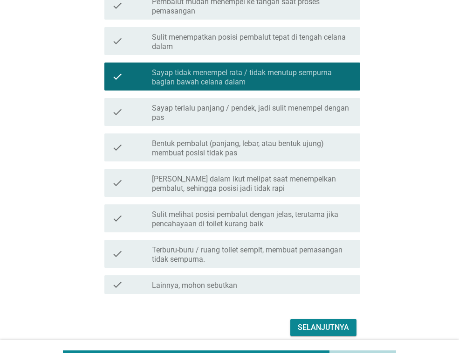
scroll to position [370, 0]
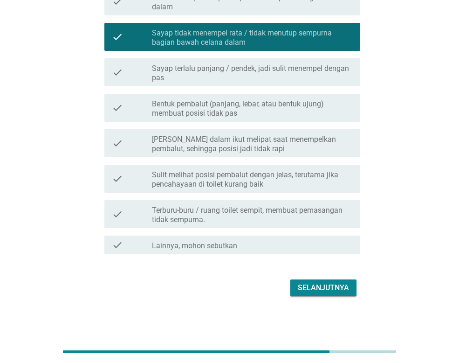
click at [298, 277] on div "Selanjutnya" at bounding box center [229, 287] width 261 height 22
click at [302, 285] on div "Selanjutnya" at bounding box center [323, 287] width 51 height 11
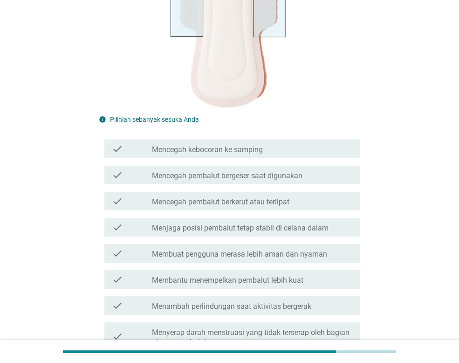
scroll to position [186, 0]
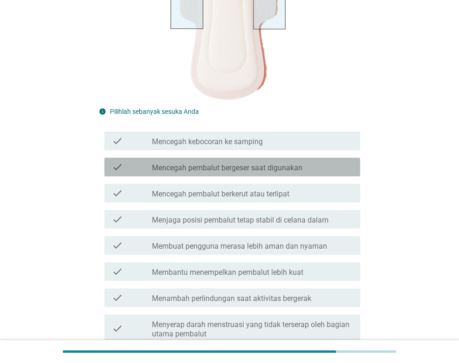
click at [184, 167] on label "Mencegah pembalut bergeser saat digunakan" at bounding box center [227, 167] width 151 height 9
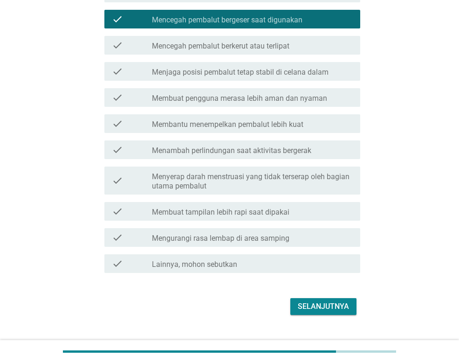
scroll to position [353, 0]
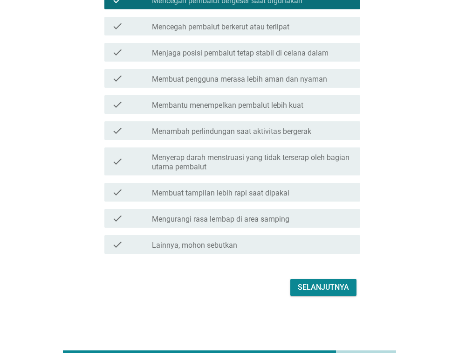
click at [315, 285] on div "Selanjutnya" at bounding box center [323, 286] width 51 height 11
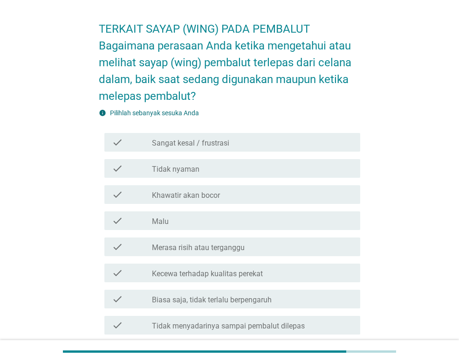
scroll to position [47, 0]
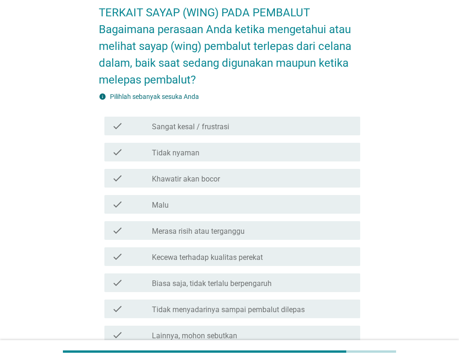
click at [183, 177] on label "Khawatir akan bocor" at bounding box center [186, 178] width 68 height 9
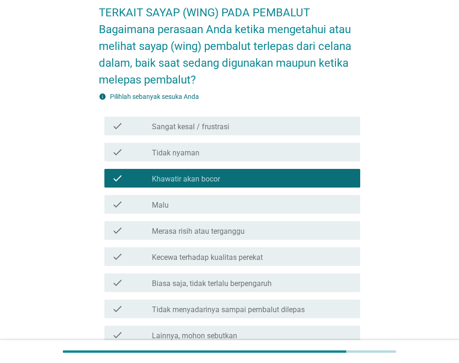
click at [180, 154] on label "Tidak nyaman" at bounding box center [176, 152] width 48 height 9
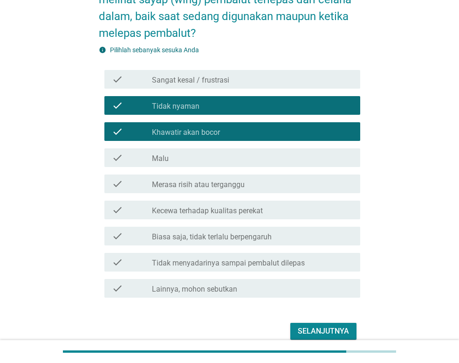
scroll to position [137, 0]
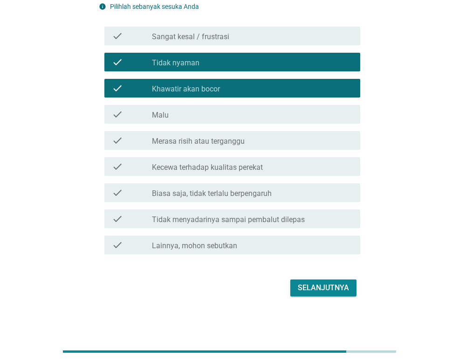
click at [313, 286] on div "Selanjutnya" at bounding box center [323, 287] width 51 height 11
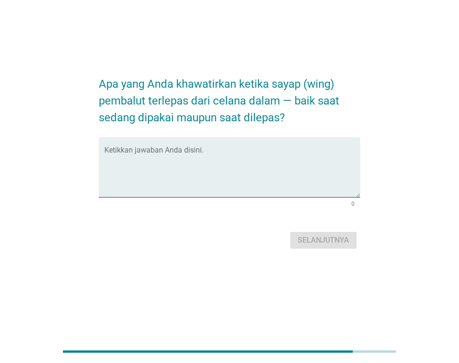
scroll to position [0, 0]
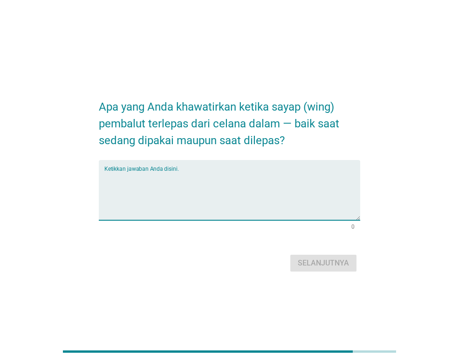
click at [165, 182] on textarea "Ketikkan jawaban Anda disini." at bounding box center [232, 195] width 256 height 49
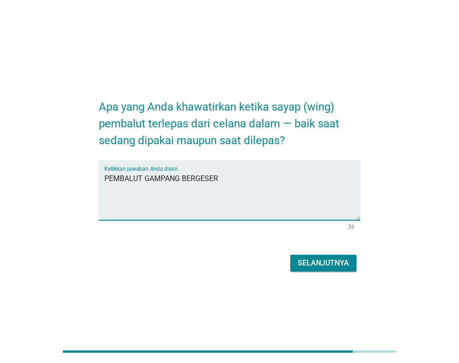
type textarea "PEMBALUT GAMPANG BERGESER"
click at [319, 261] on div "Selanjutnya" at bounding box center [323, 262] width 51 height 11
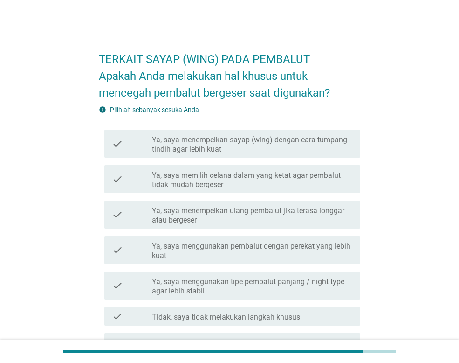
click at [198, 178] on label "Ya, saya memilih celana dalam yang ketat agar pembalut tidak mudah bergeser" at bounding box center [252, 180] width 201 height 19
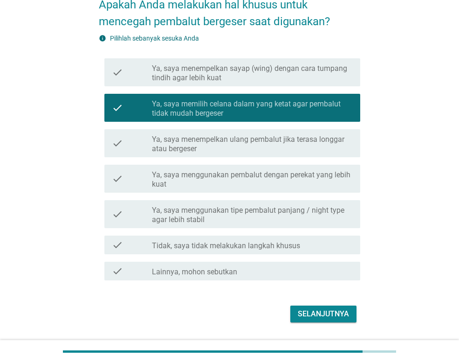
scroll to position [93, 0]
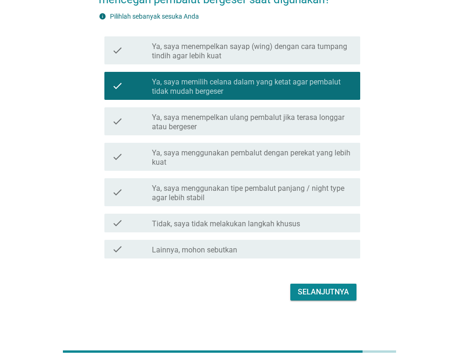
click at [223, 195] on label "Ya, saya menggunakan tipe pembalut panjang / night type agar lebih stabil" at bounding box center [252, 193] width 201 height 19
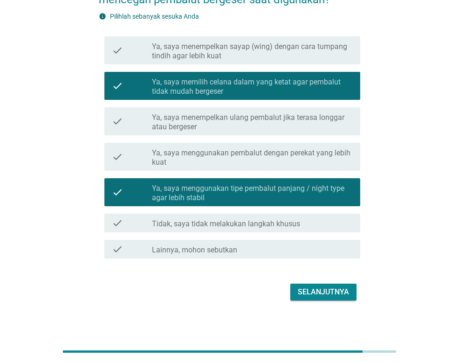
click at [205, 152] on label "Ya, saya menggunakan pembalut dengan perekat yang lebih kuat" at bounding box center [252, 157] width 201 height 19
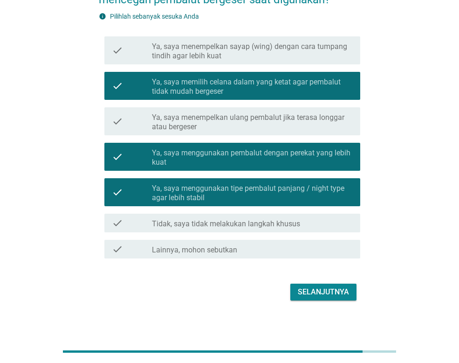
click at [302, 287] on div "Selanjutnya" at bounding box center [323, 291] width 51 height 11
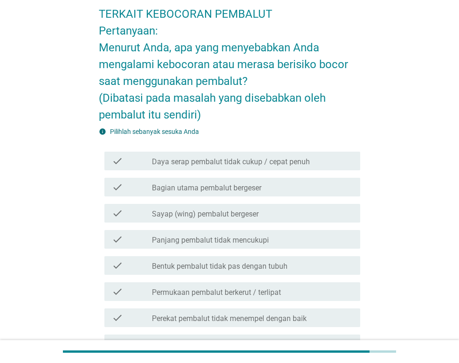
scroll to position [47, 0]
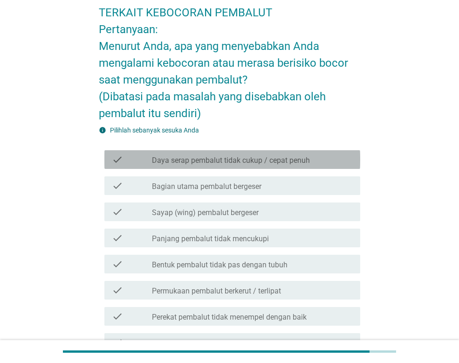
click at [137, 158] on div "check" at bounding box center [132, 159] width 40 height 11
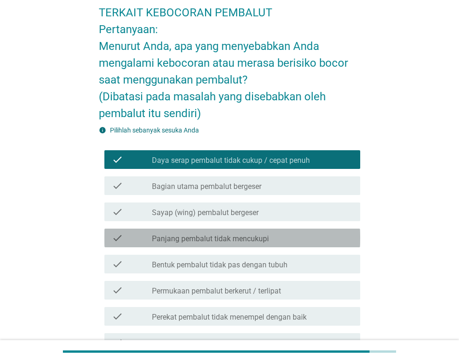
click at [159, 241] on label "Panjang pembalut tidak mencukupi" at bounding box center [210, 238] width 117 height 9
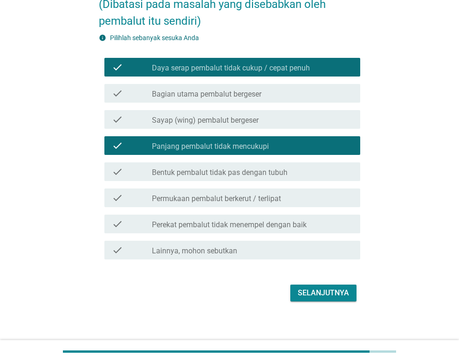
scroll to position [140, 0]
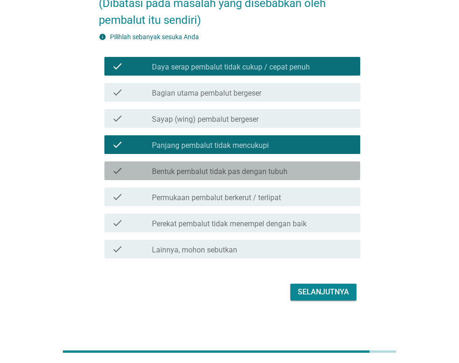
drag, startPoint x: 165, startPoint y: 171, endPoint x: 168, endPoint y: 177, distance: 6.3
click at [165, 172] on label "Bentuk pembalut tidak pas dengan tubuh" at bounding box center [220, 171] width 136 height 9
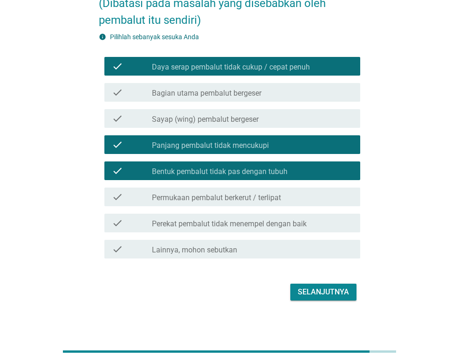
click at [315, 286] on div "Selanjutnya" at bounding box center [323, 291] width 51 height 11
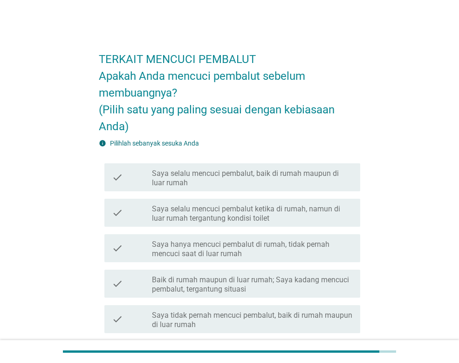
scroll to position [47, 0]
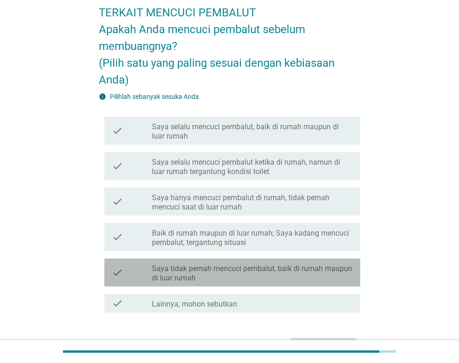
click at [213, 274] on label "Saya tidak pernah mencuci pembalut, baik di rumah maupun di luar rumah" at bounding box center [252, 273] width 201 height 19
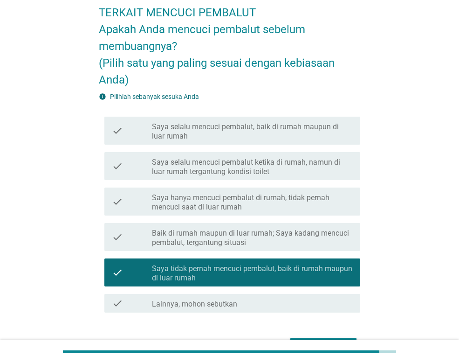
scroll to position [93, 0]
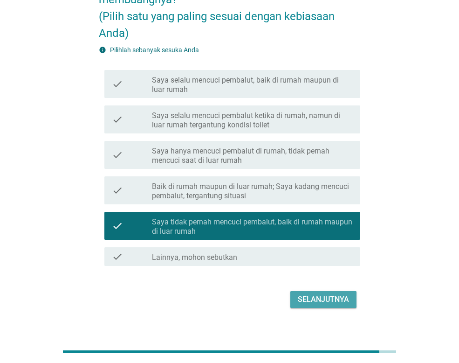
click at [312, 302] on div "Selanjutnya" at bounding box center [323, 299] width 51 height 11
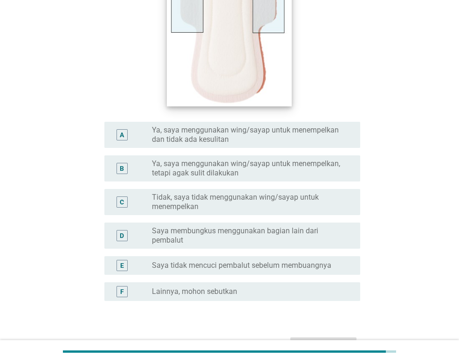
scroll to position [280, 0]
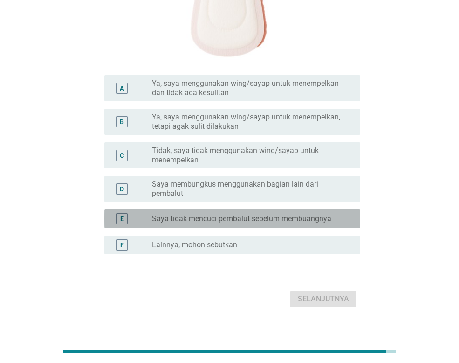
click at [171, 220] on label "Saya tidak mencuci pembalut sebelum membuangnya" at bounding box center [241, 218] width 179 height 9
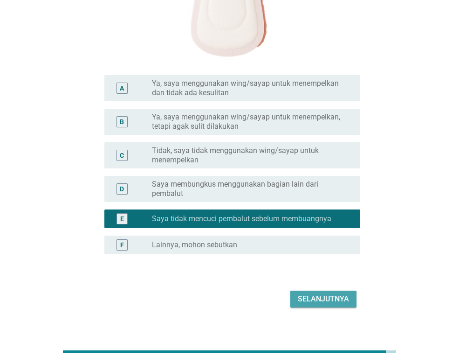
click at [316, 295] on div "Selanjutnya" at bounding box center [323, 298] width 51 height 11
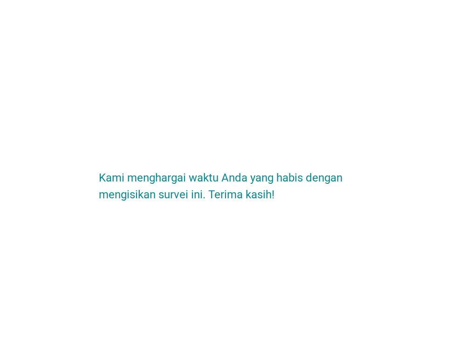
scroll to position [0, 0]
